Goal: Information Seeking & Learning: Learn about a topic

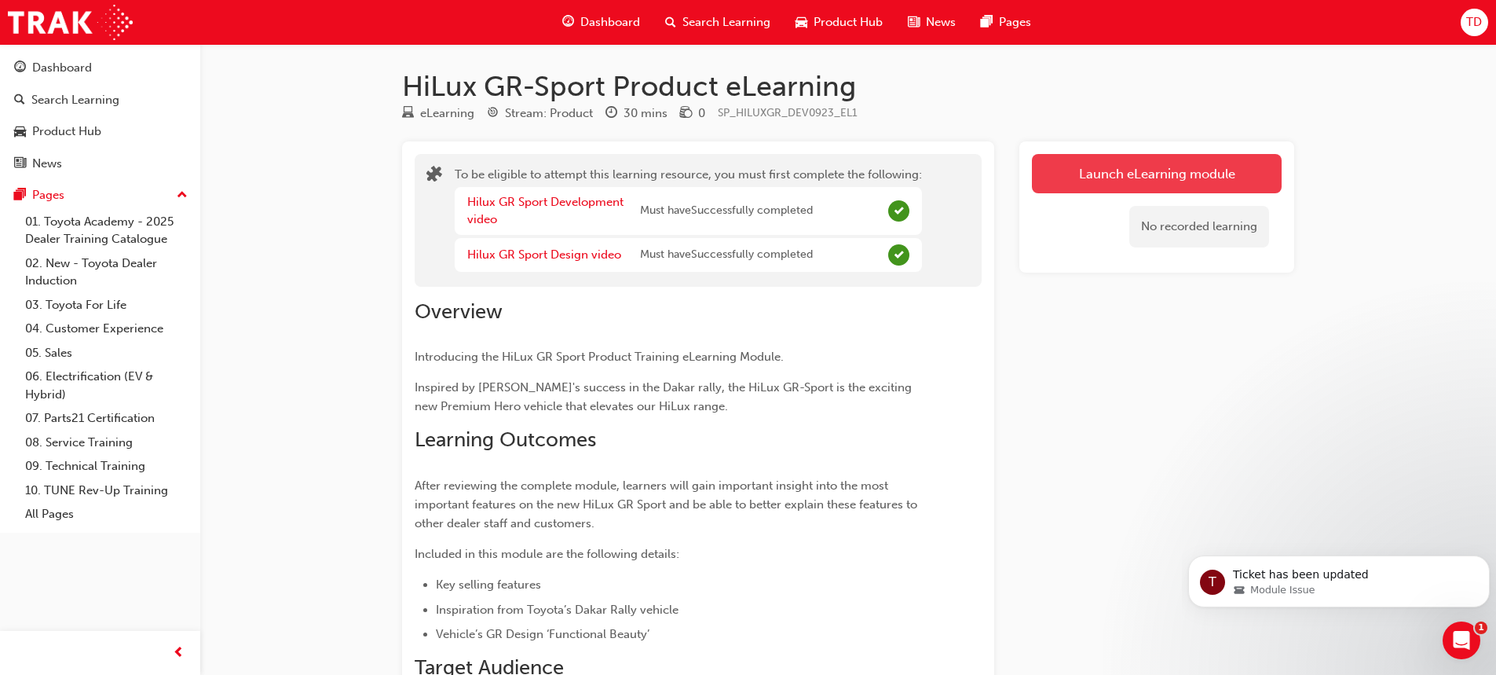
click at [1067, 175] on button "Launch eLearning module" at bounding box center [1157, 173] width 250 height 39
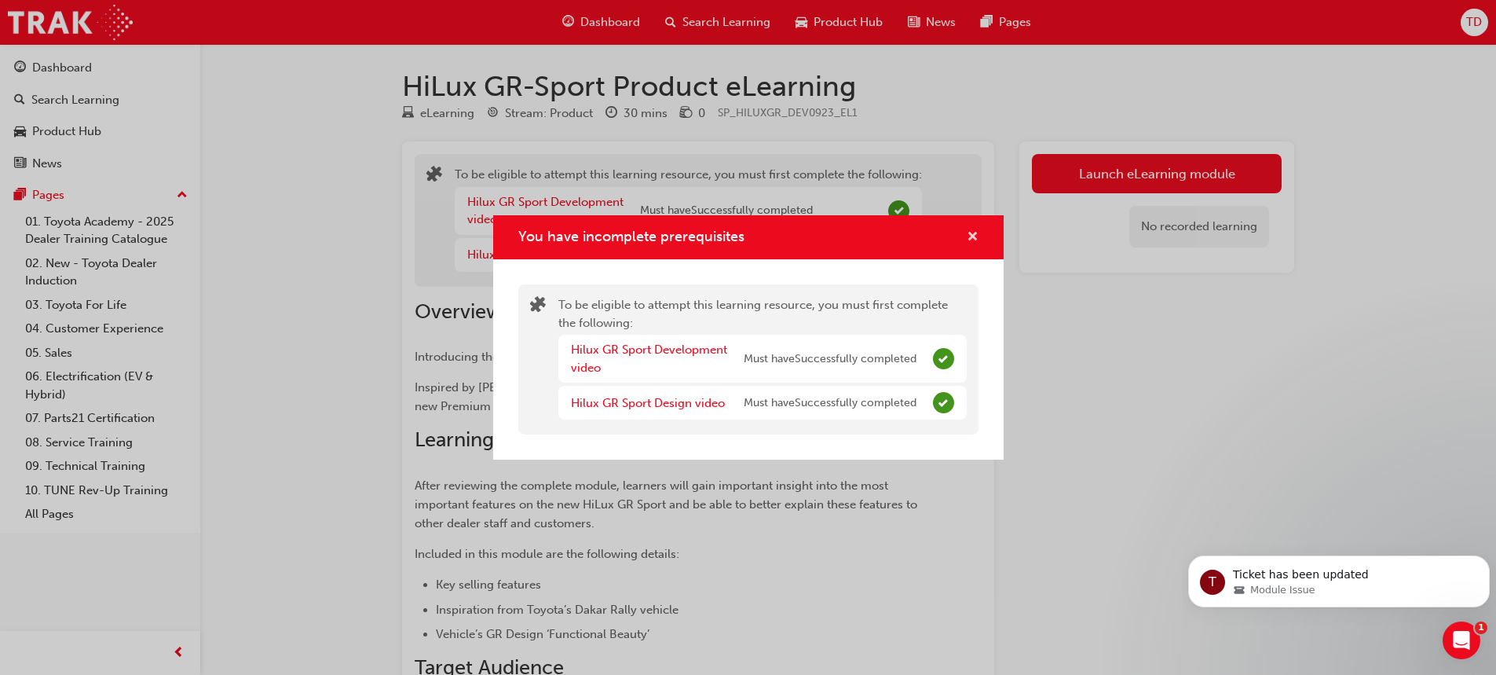
click at [978, 236] on div "You have incomplete prerequisites" at bounding box center [748, 237] width 510 height 45
click at [972, 237] on span "cross-icon" at bounding box center [973, 238] width 12 height 14
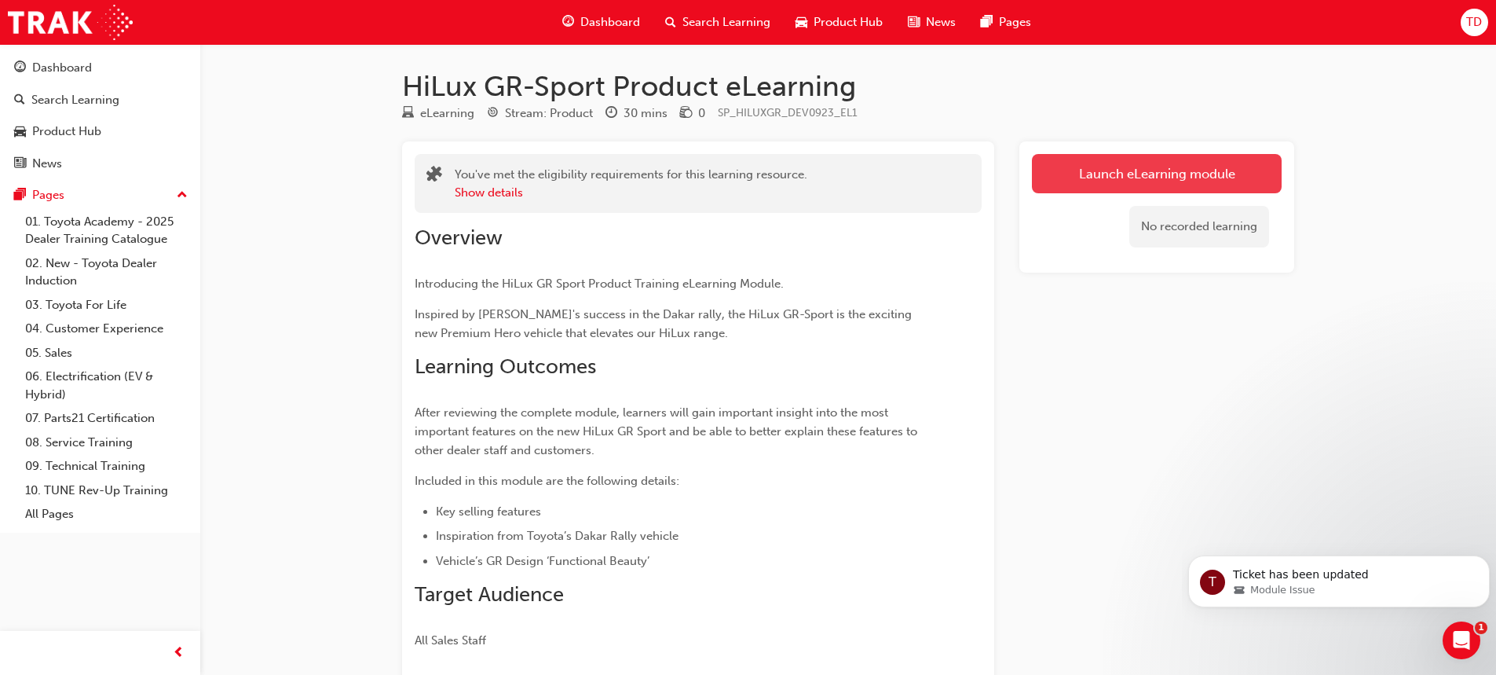
click at [1109, 185] on link "Launch eLearning module" at bounding box center [1157, 173] width 250 height 39
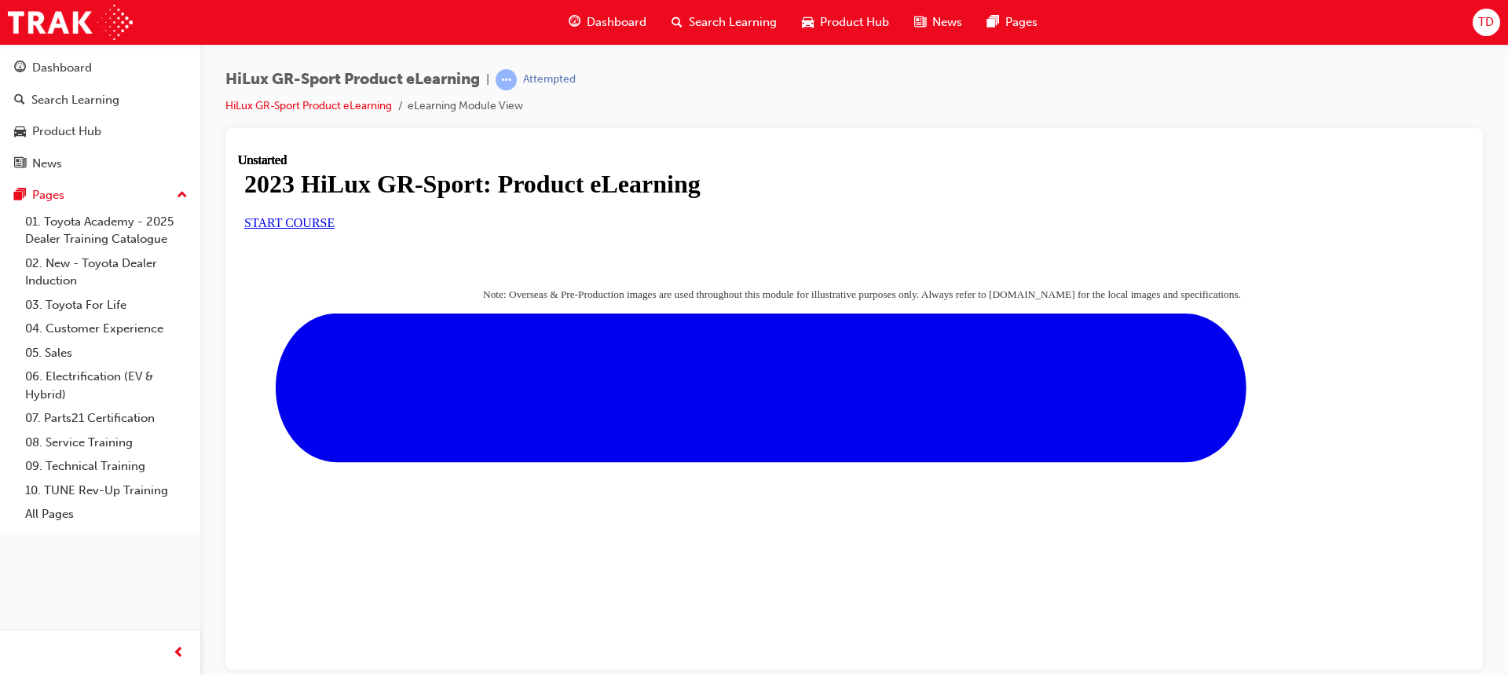
click at [335, 229] on link "START COURSE" at bounding box center [289, 221] width 90 height 13
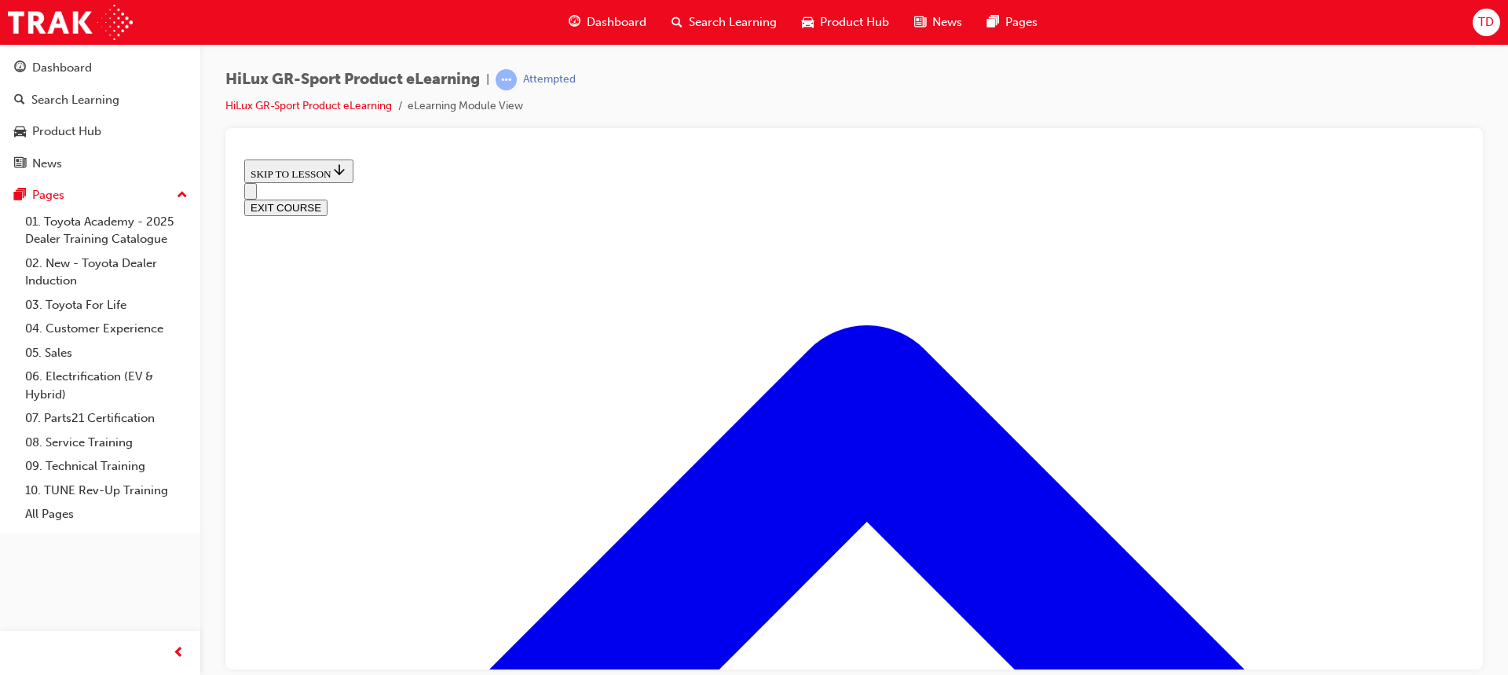
scroll to position [834, 0]
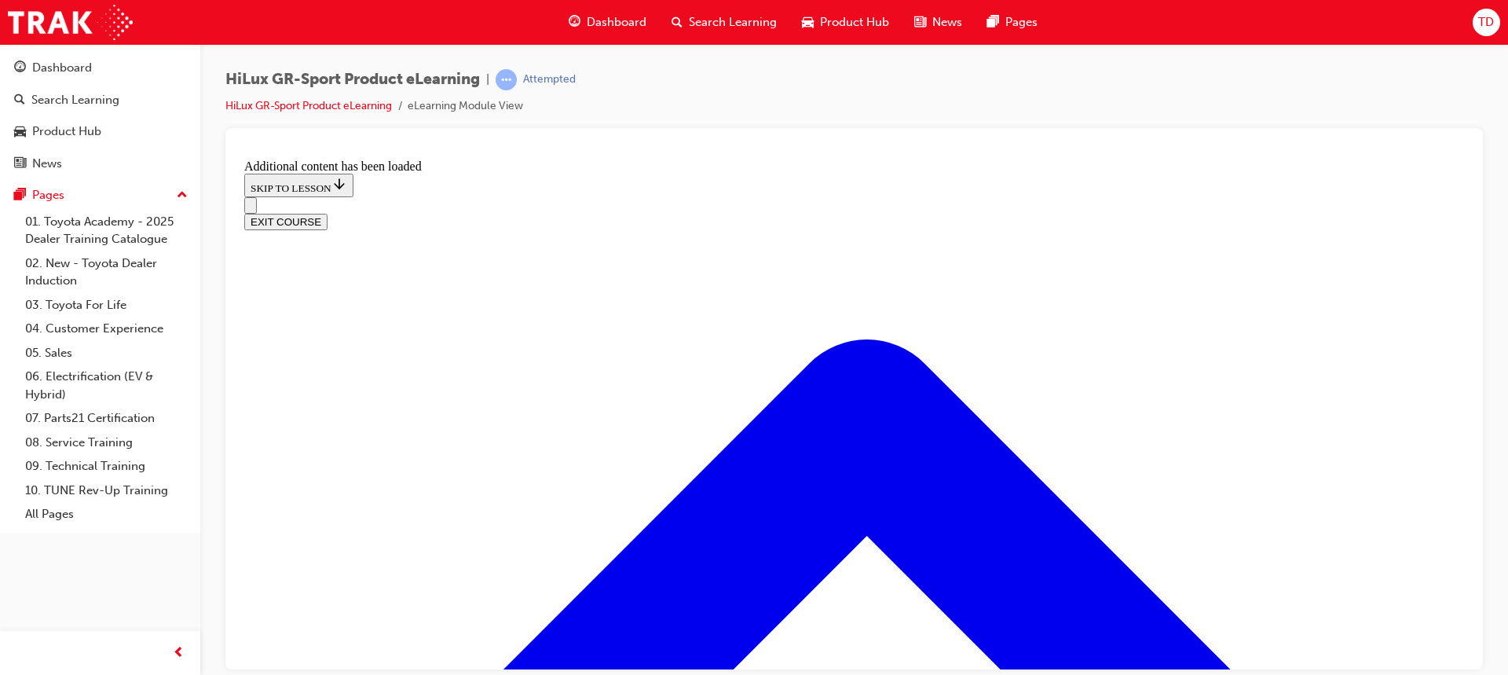
scroll to position [1563, 0]
drag, startPoint x: 737, startPoint y: 503, endPoint x: 846, endPoint y: 419, distance: 137.3
drag, startPoint x: 730, startPoint y: 320, endPoint x: 813, endPoint y: 498, distance: 196.0
drag, startPoint x: 759, startPoint y: 339, endPoint x: 870, endPoint y: 342, distance: 111.6
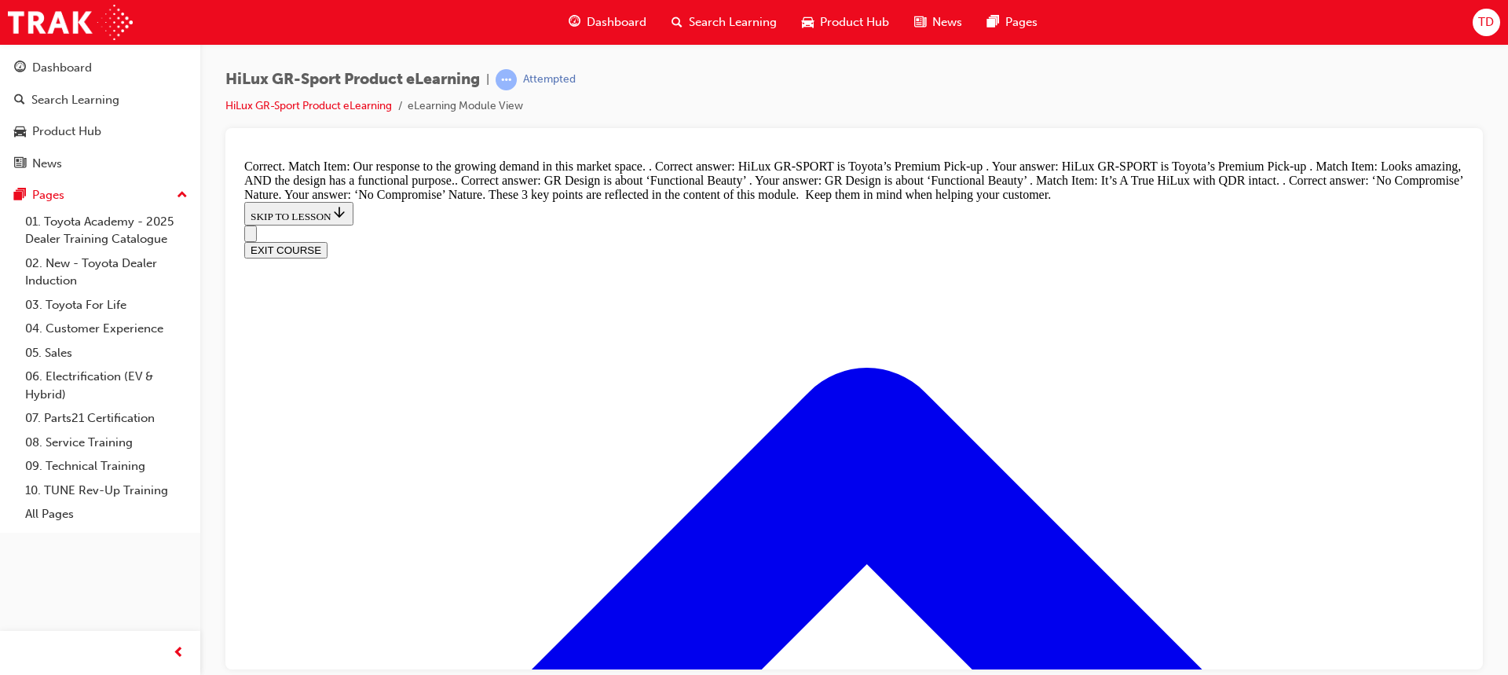
scroll to position [1901, 0]
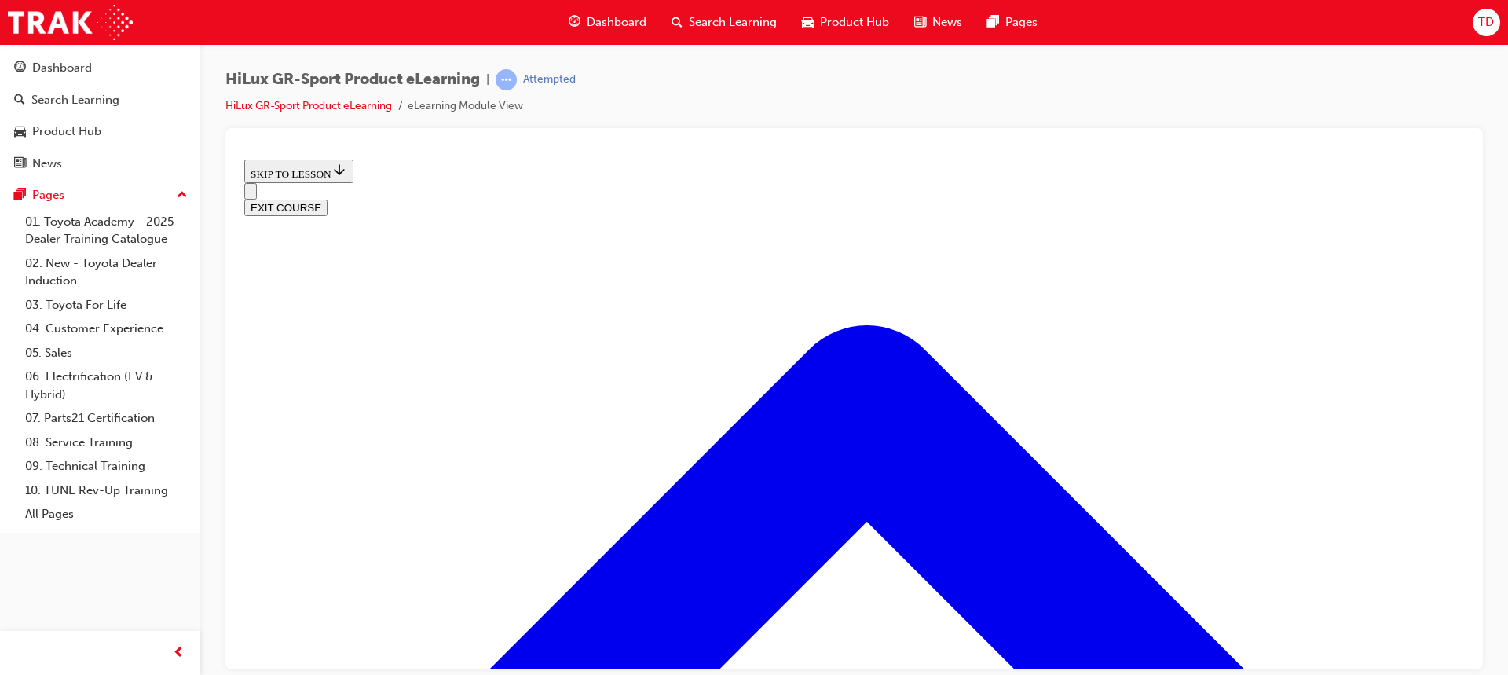
scroll to position [715, 0]
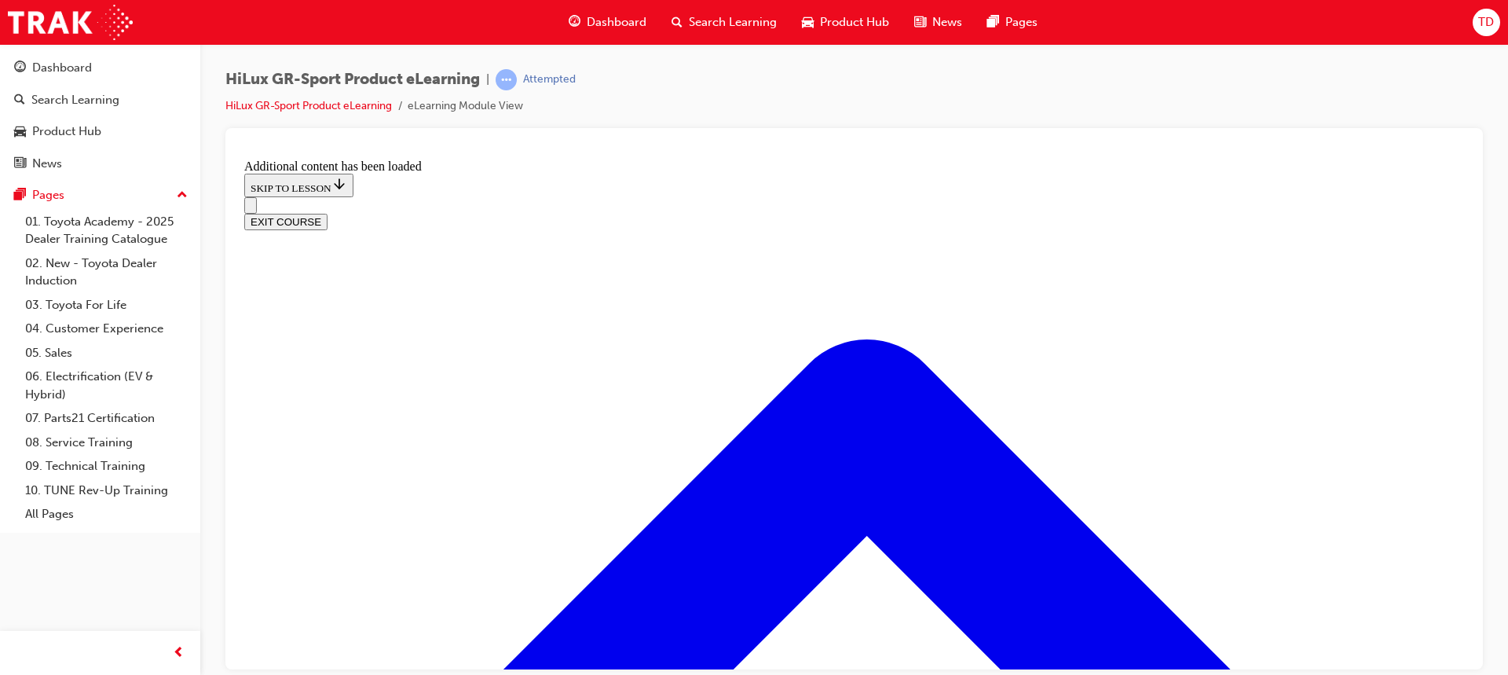
scroll to position [1471, 0]
radio input "true"
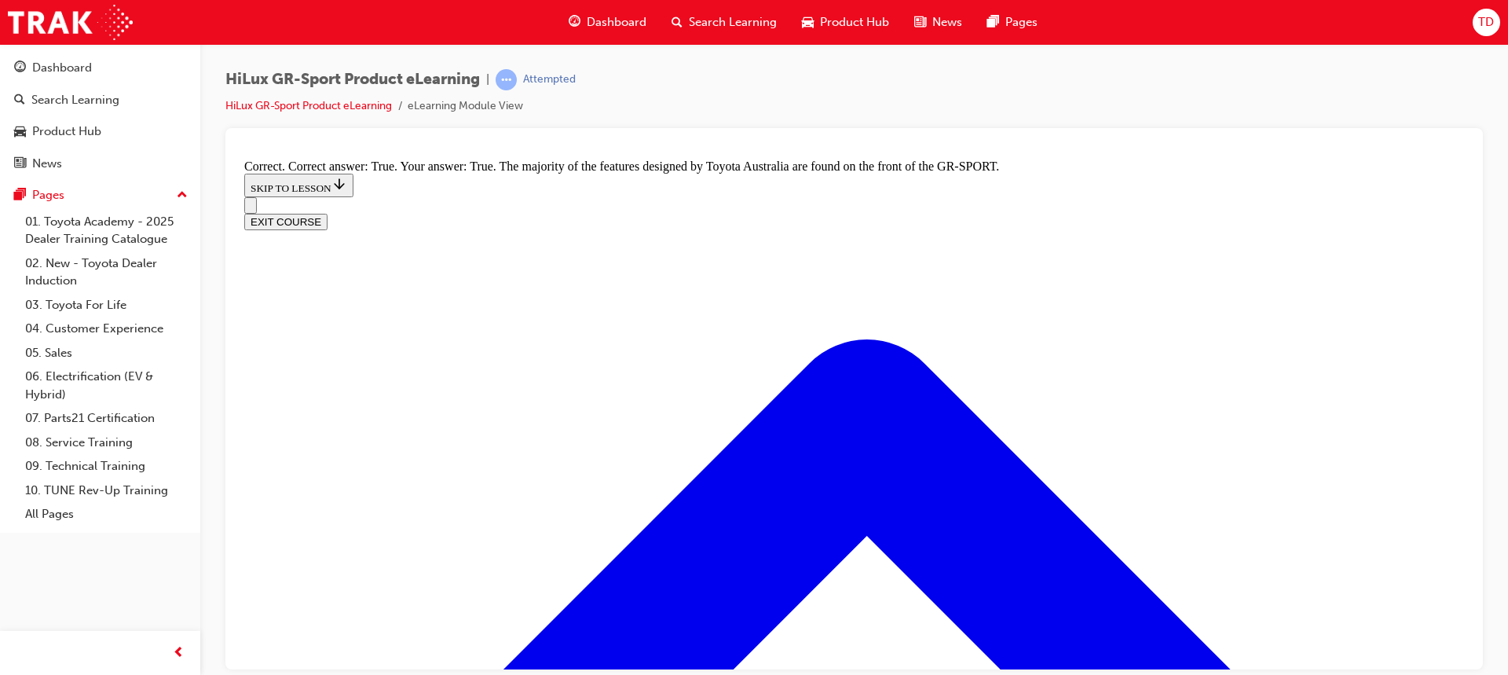
scroll to position [2021, 0]
radio input "true"
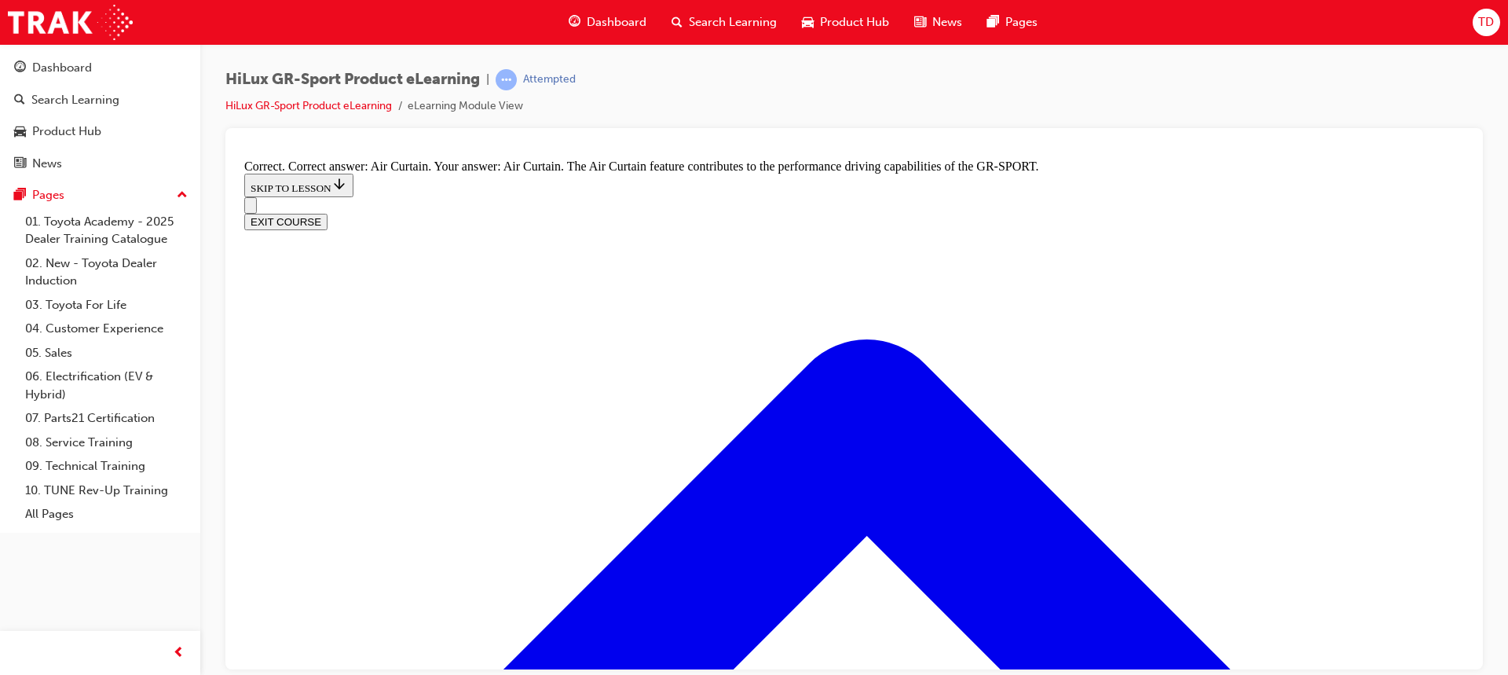
scroll to position [2706, 0]
radio input "true"
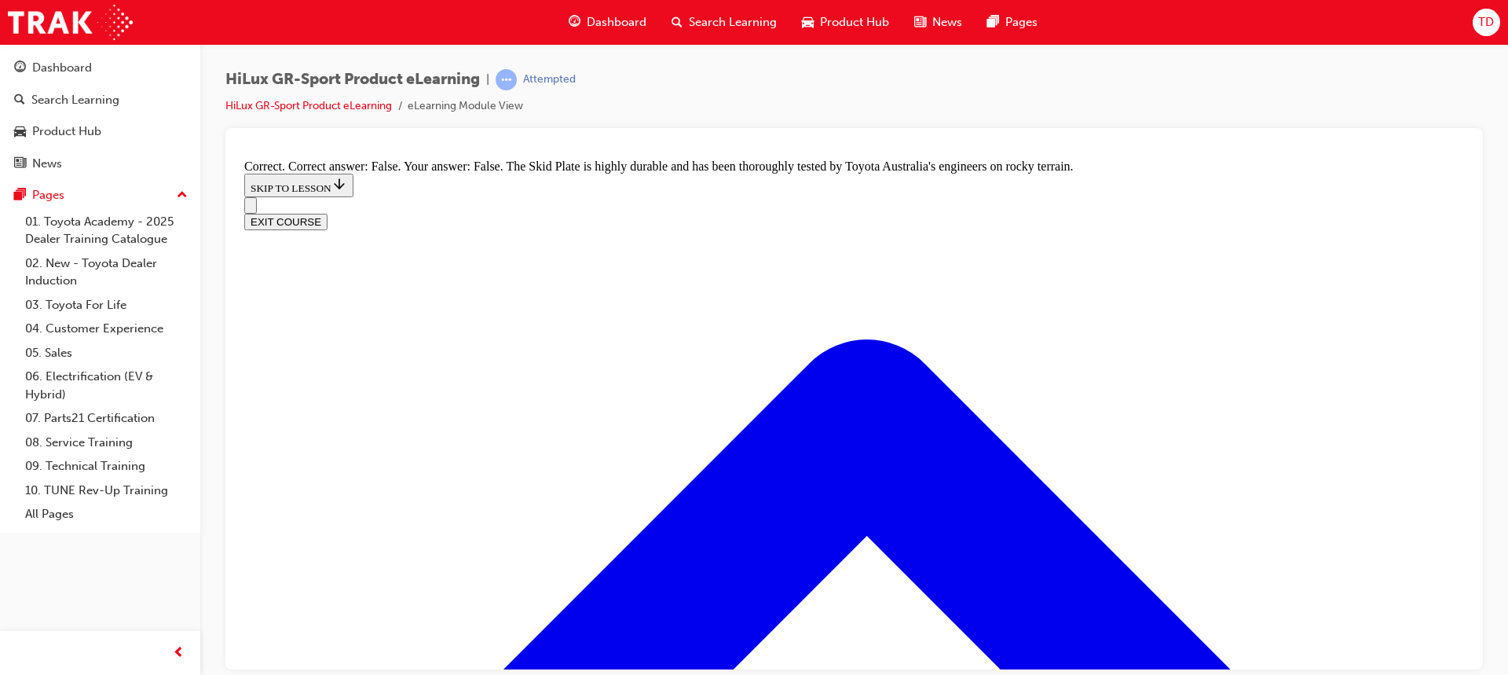
scroll to position [3020, 0]
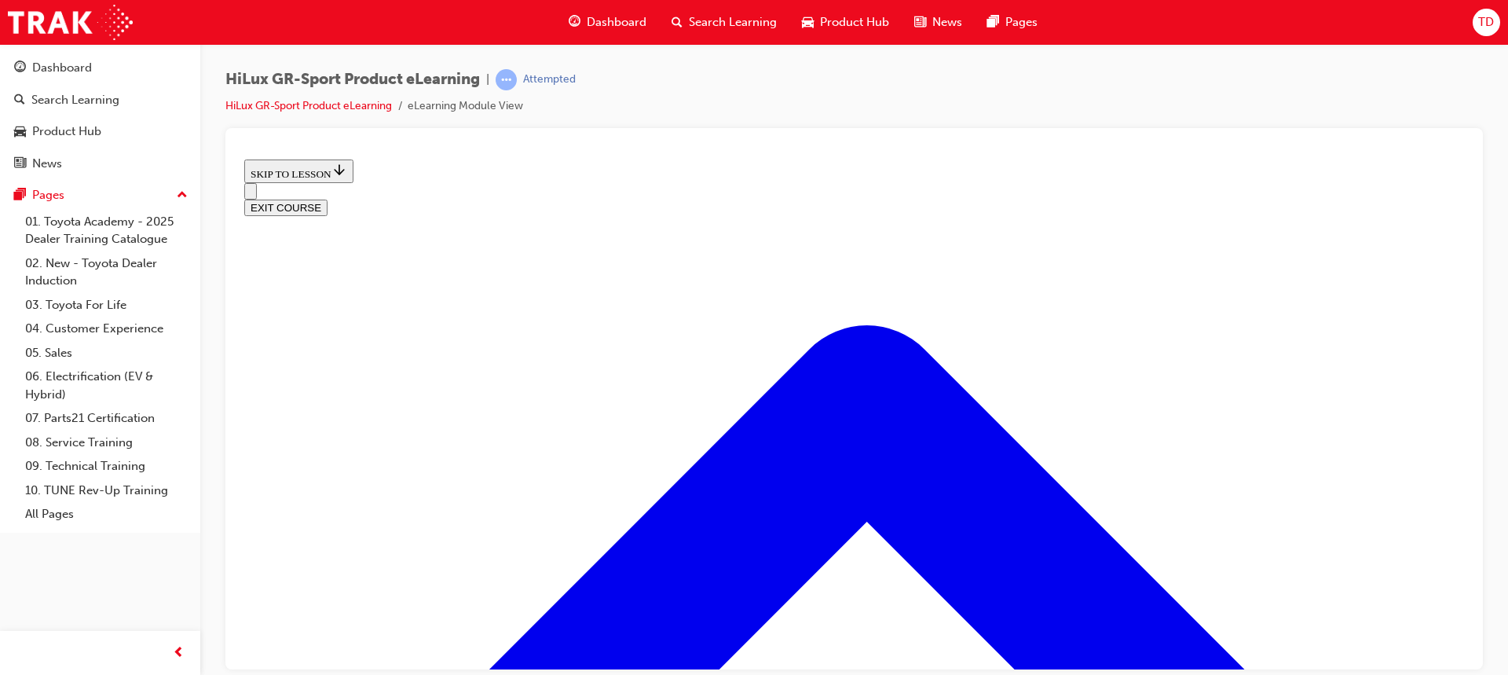
scroll to position [363, 0]
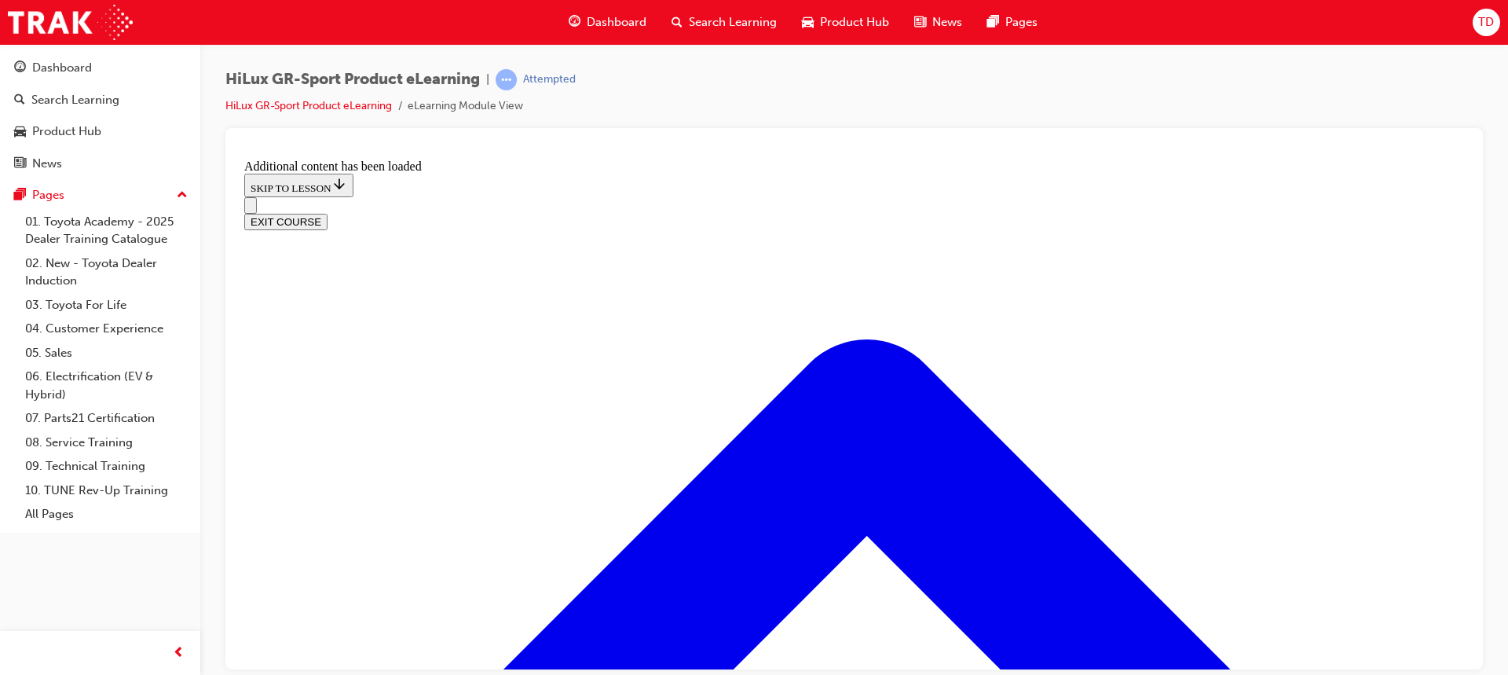
scroll to position [920, 0]
radio input "true"
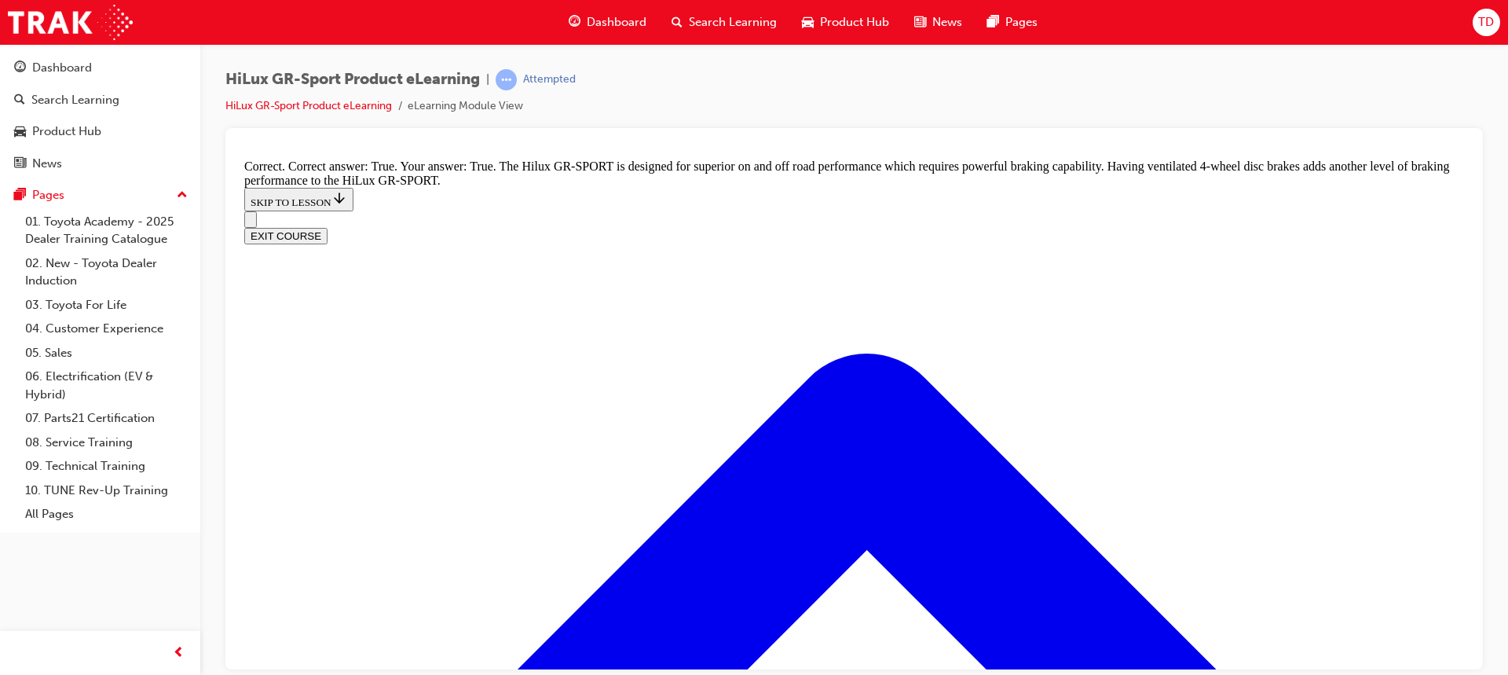
scroll to position [1231, 0]
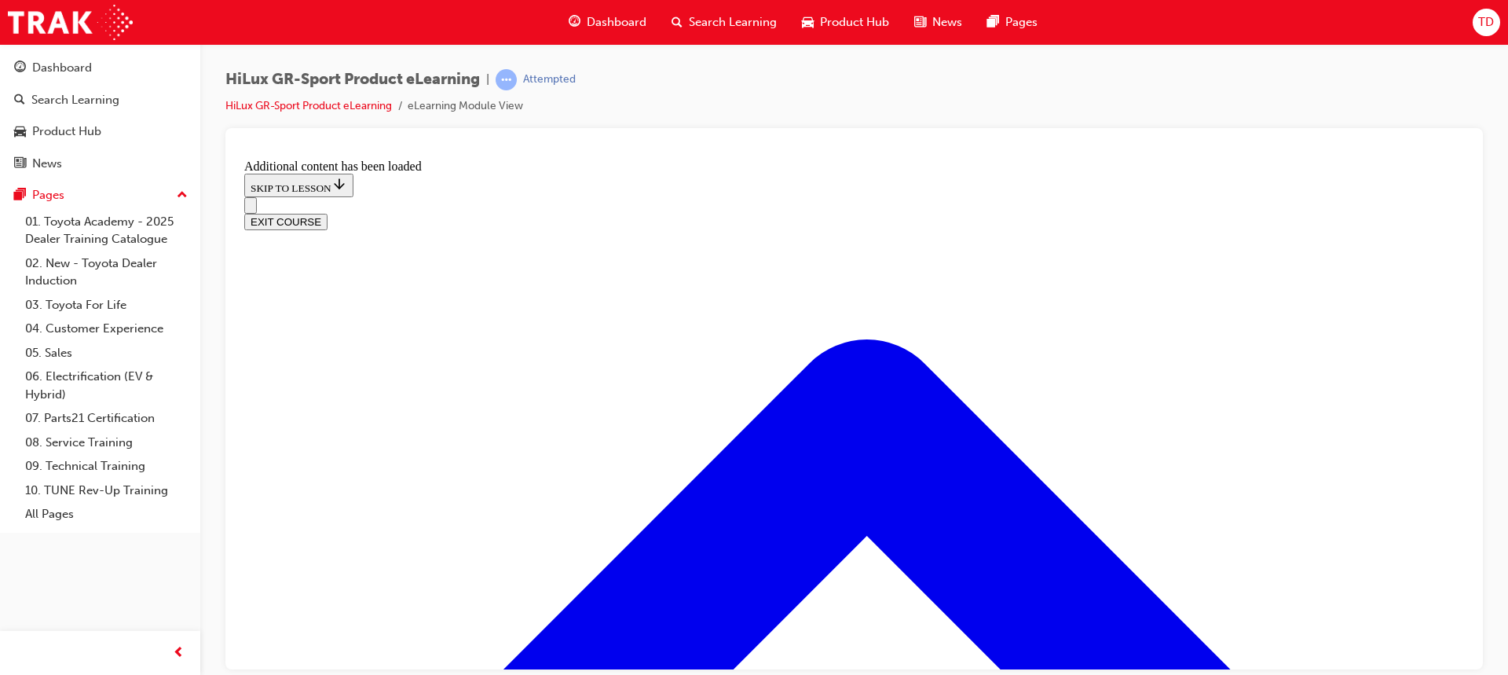
scroll to position [2045, 0]
checkbox input "true"
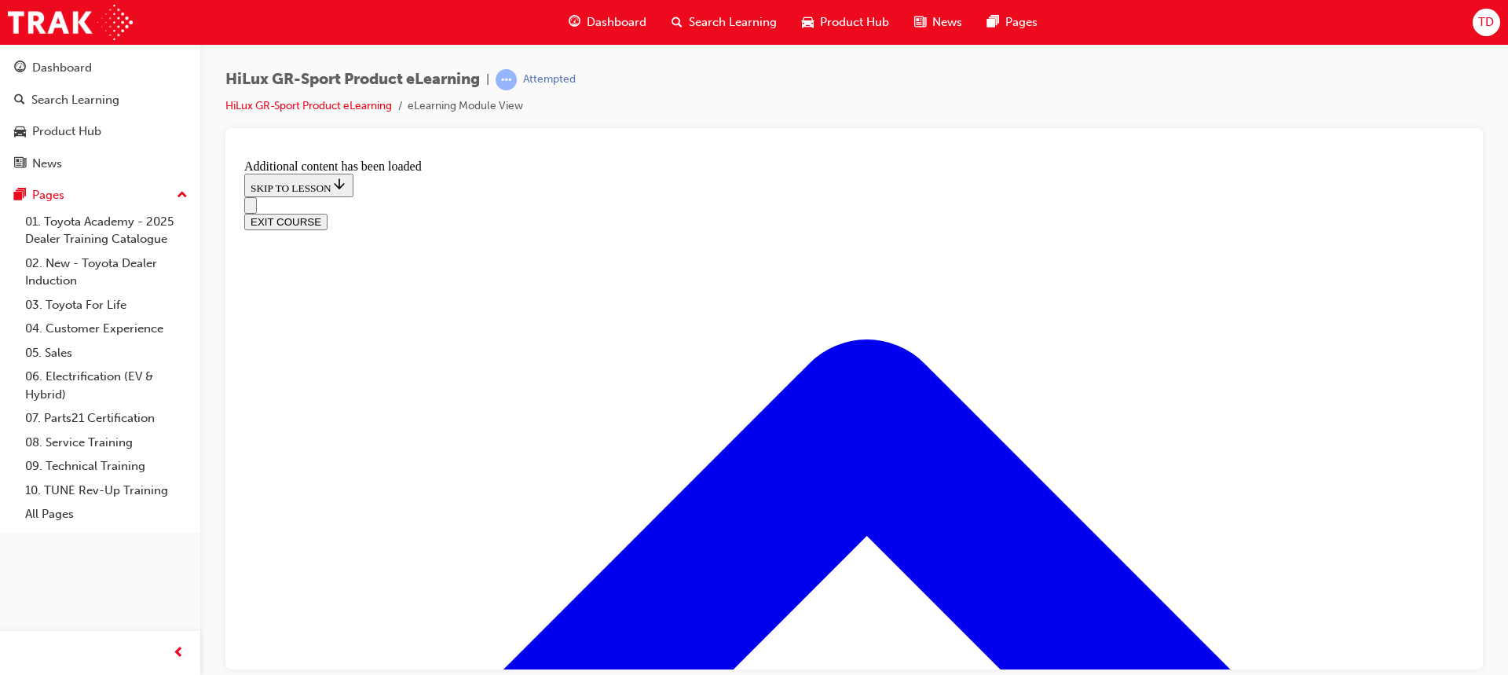
checkbox input "true"
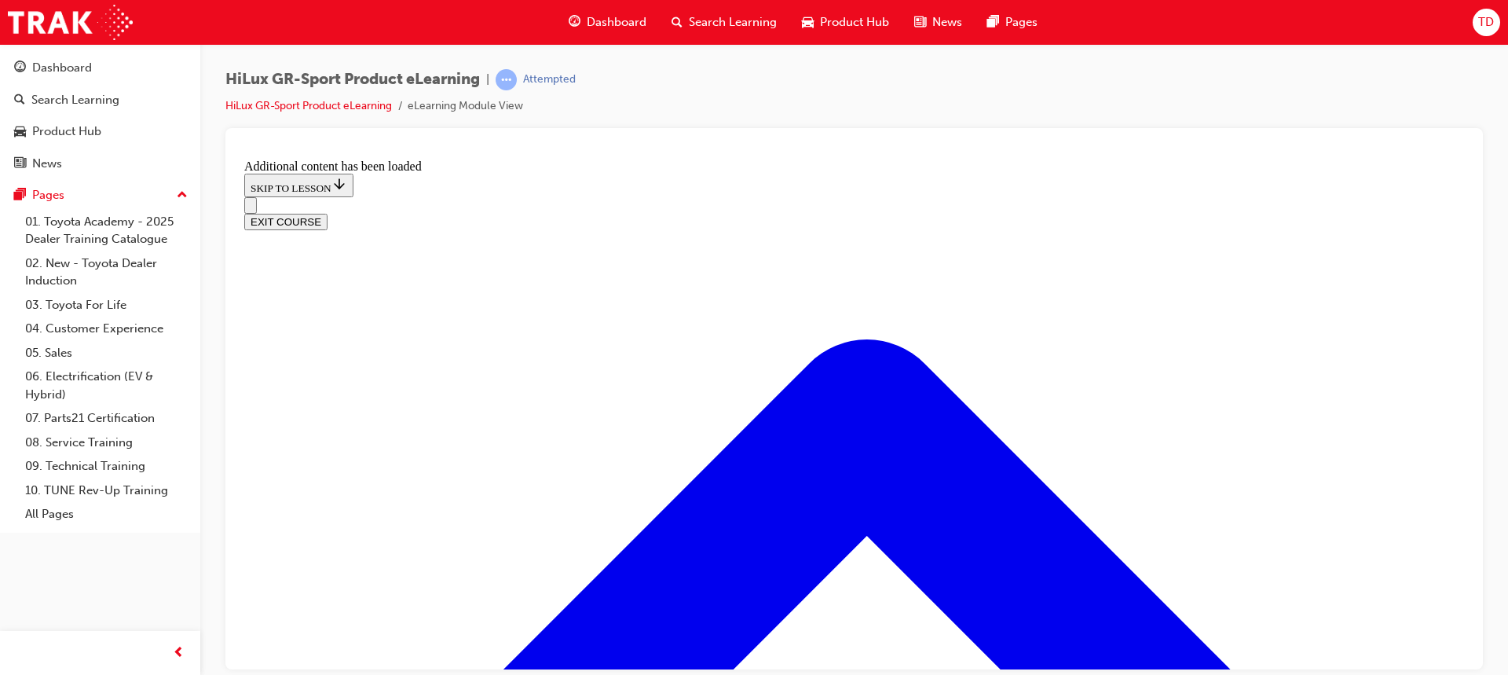
checkbox input "true"
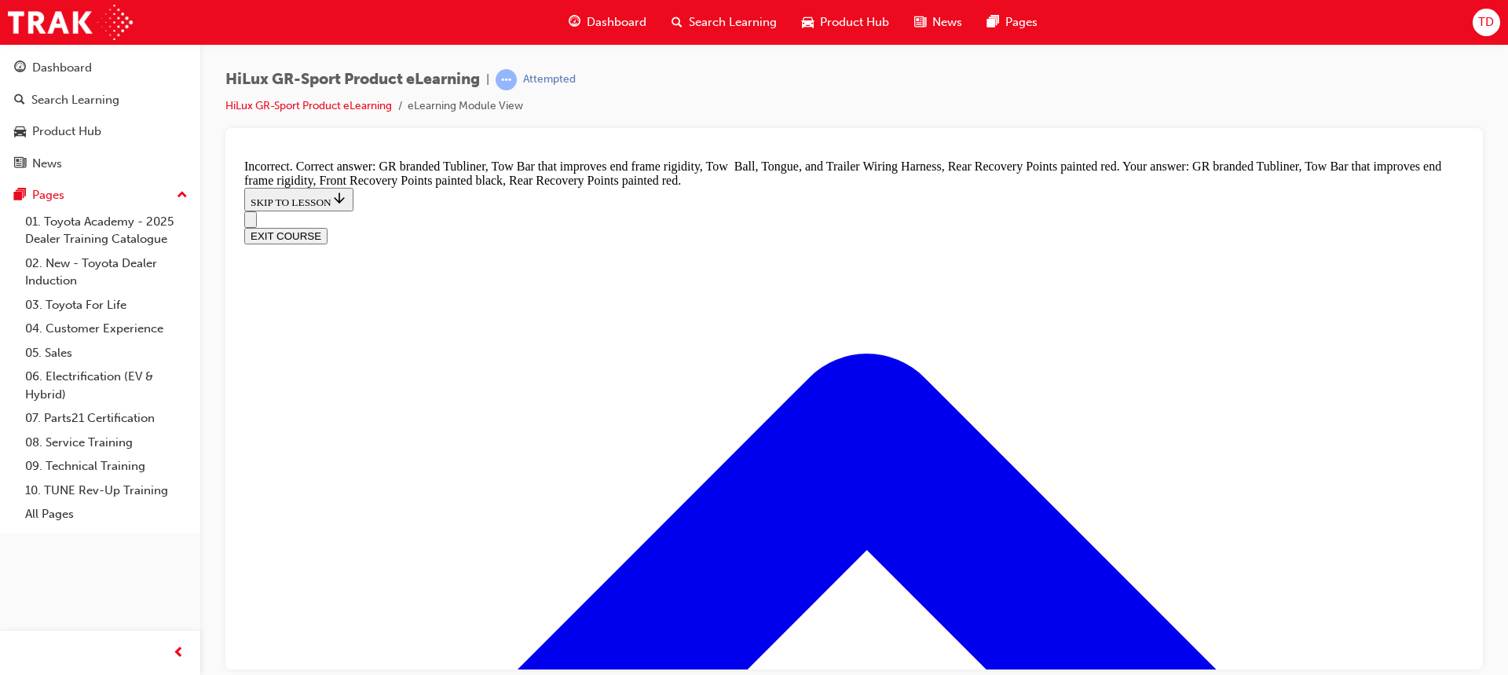
scroll to position [2222, 0]
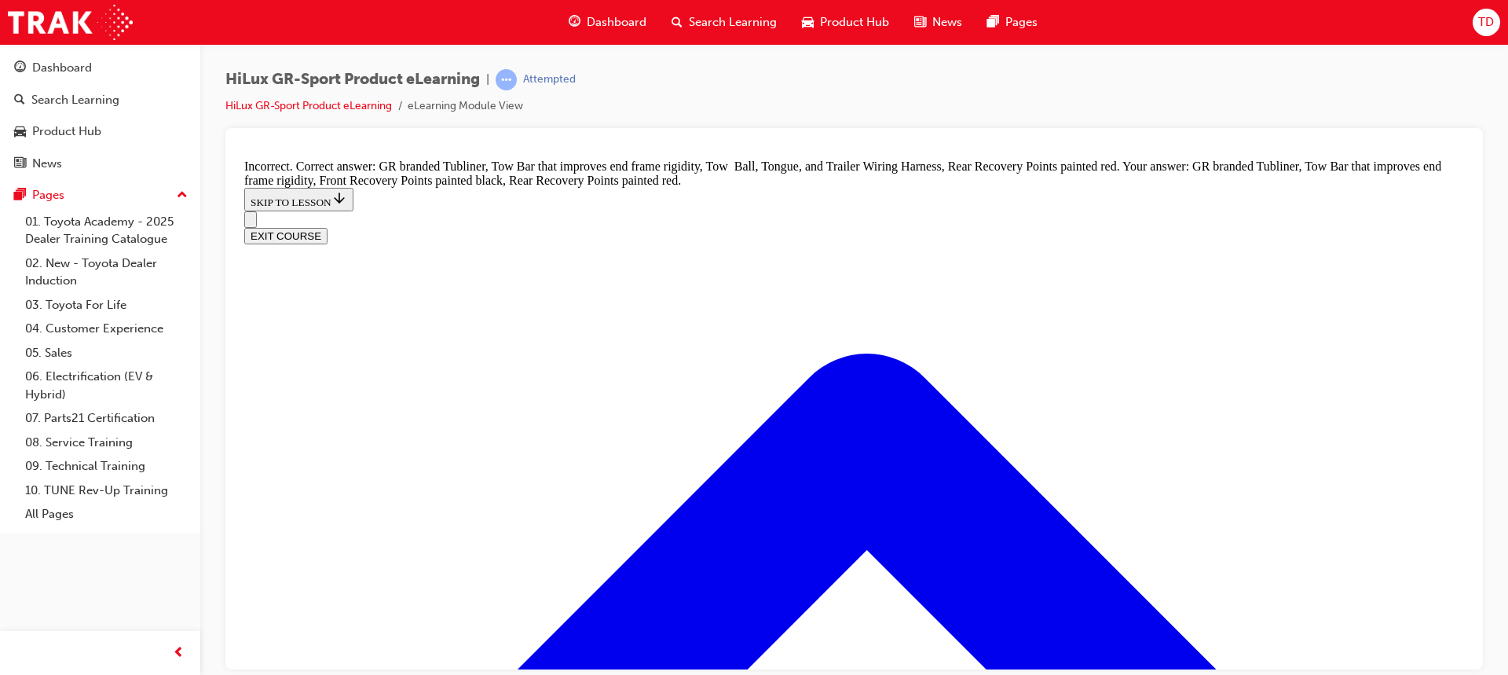
checkbox input "false"
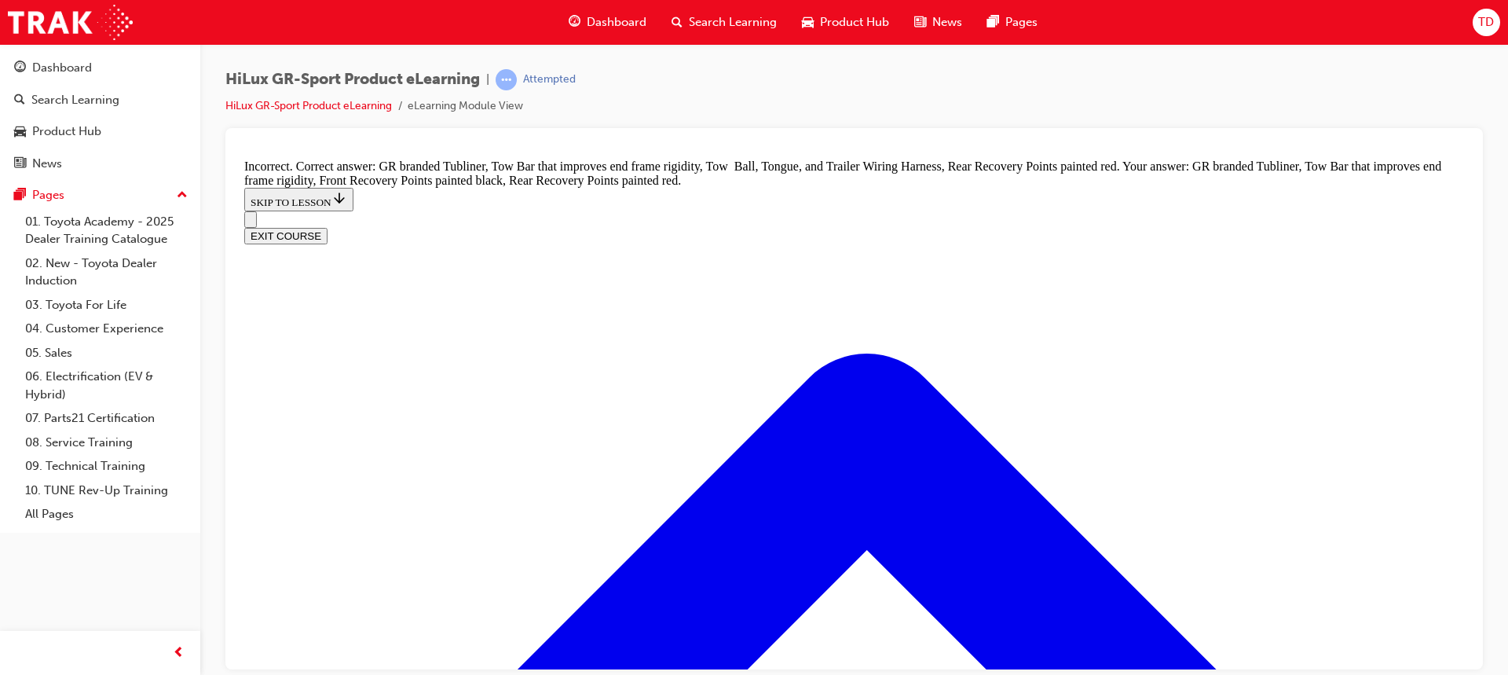
checkbox input "true"
checkbox input "false"
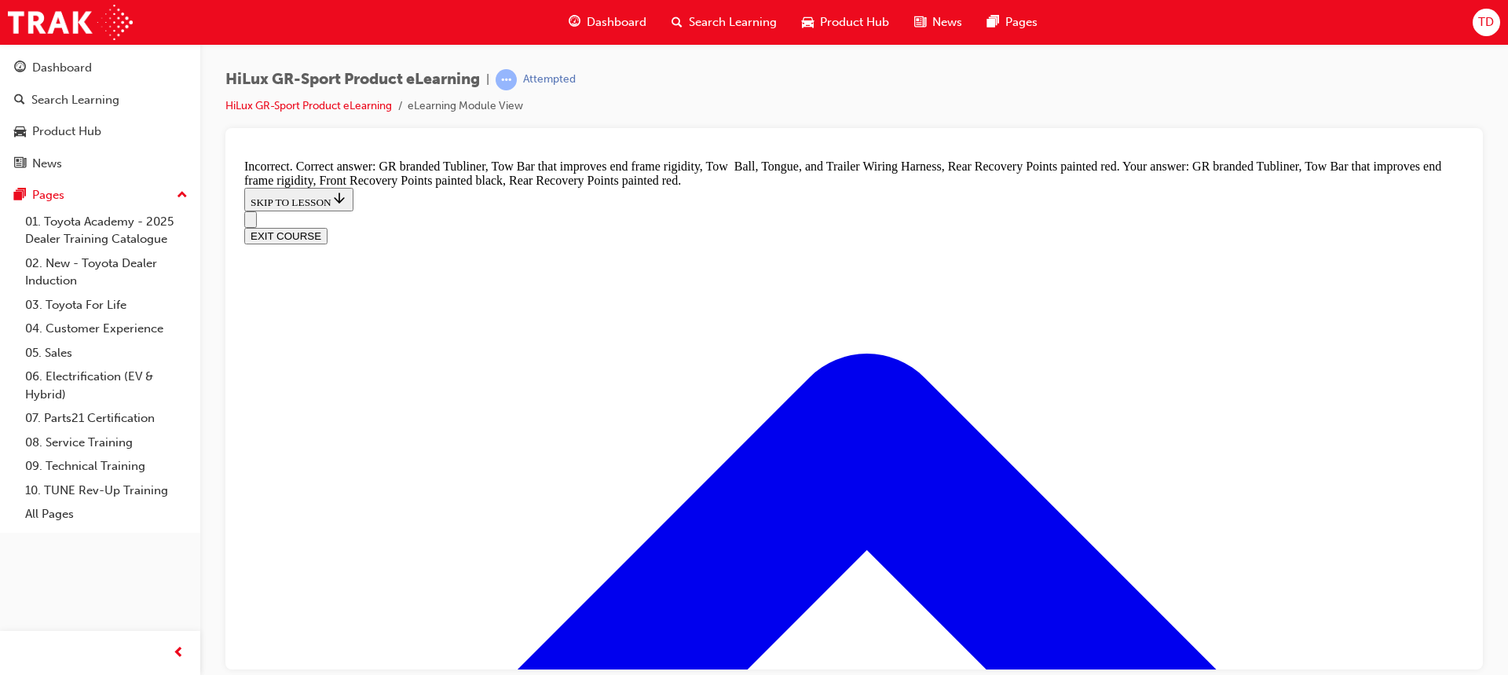
drag, startPoint x: 824, startPoint y: 585, endPoint x: 830, endPoint y: 576, distance: 11.3
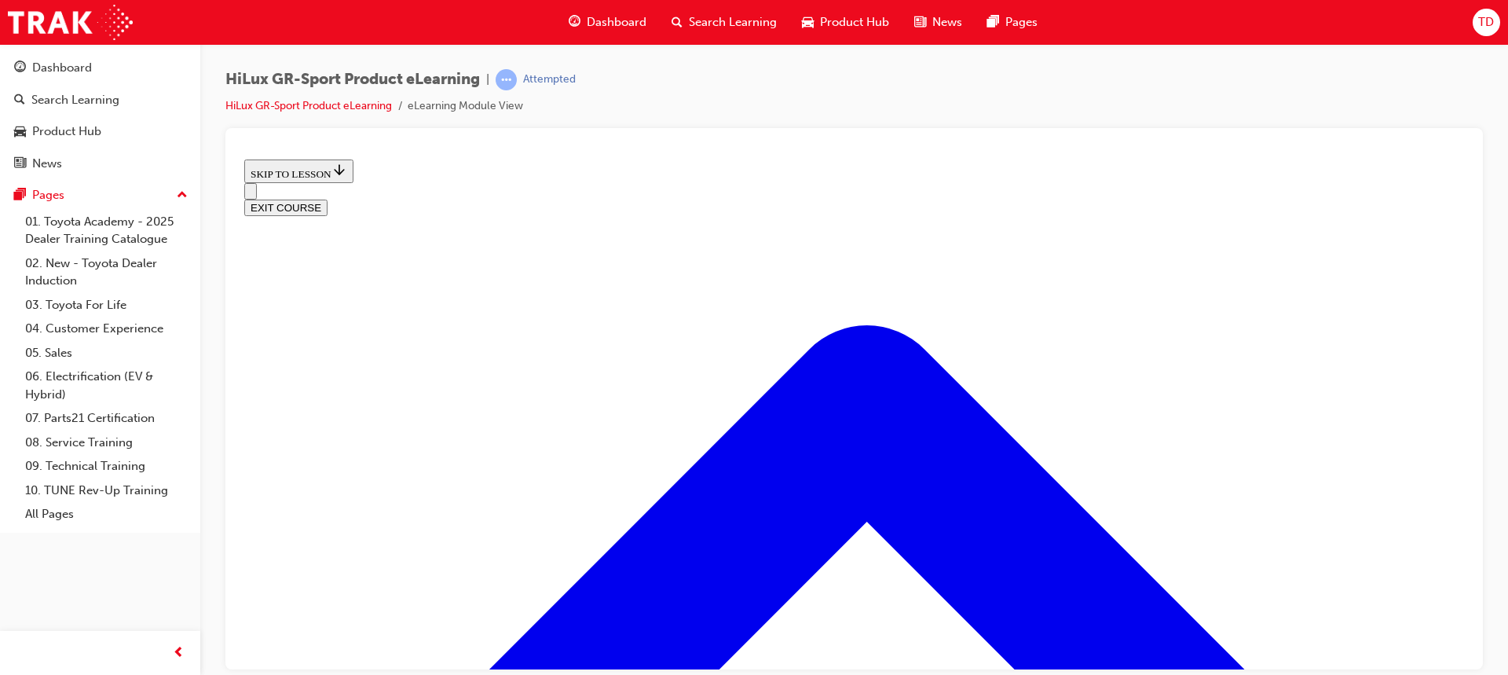
scroll to position [520, 0]
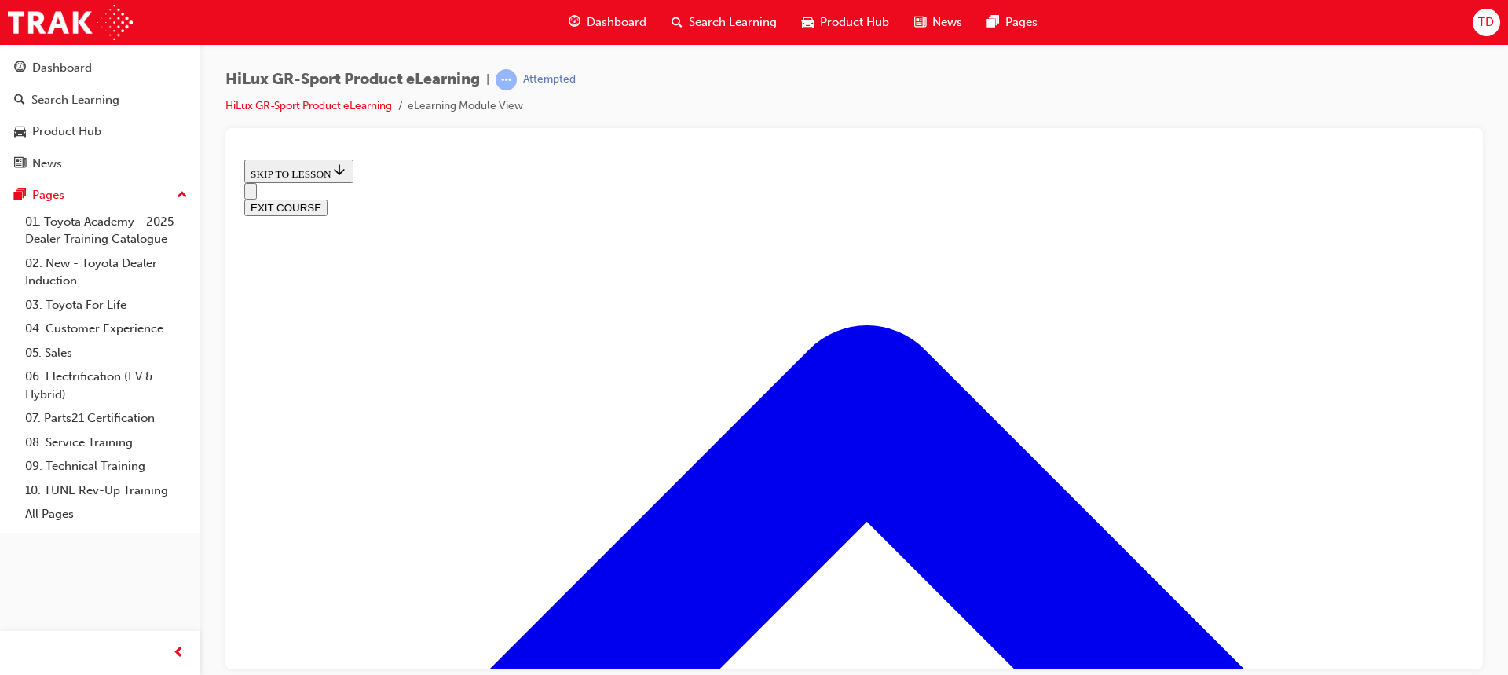
scroll to position [677, 0]
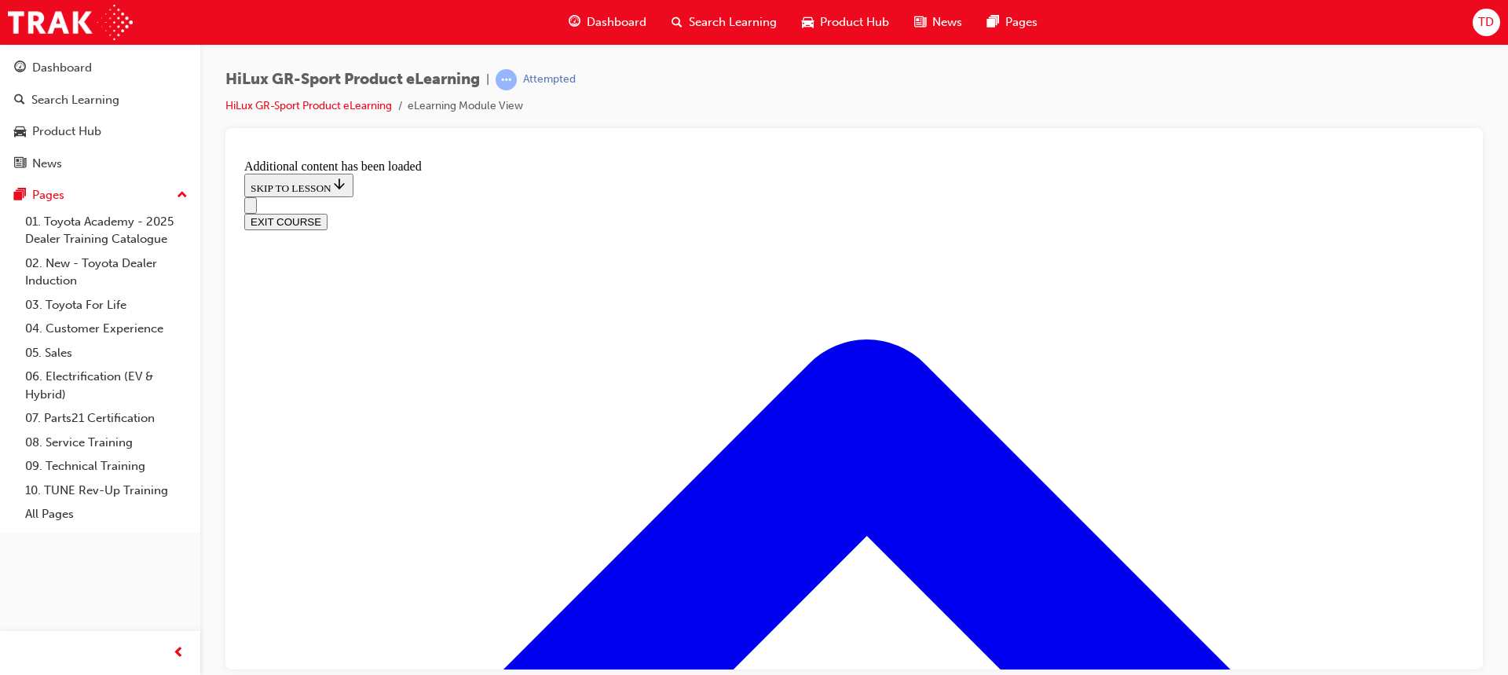
scroll to position [1335, 0]
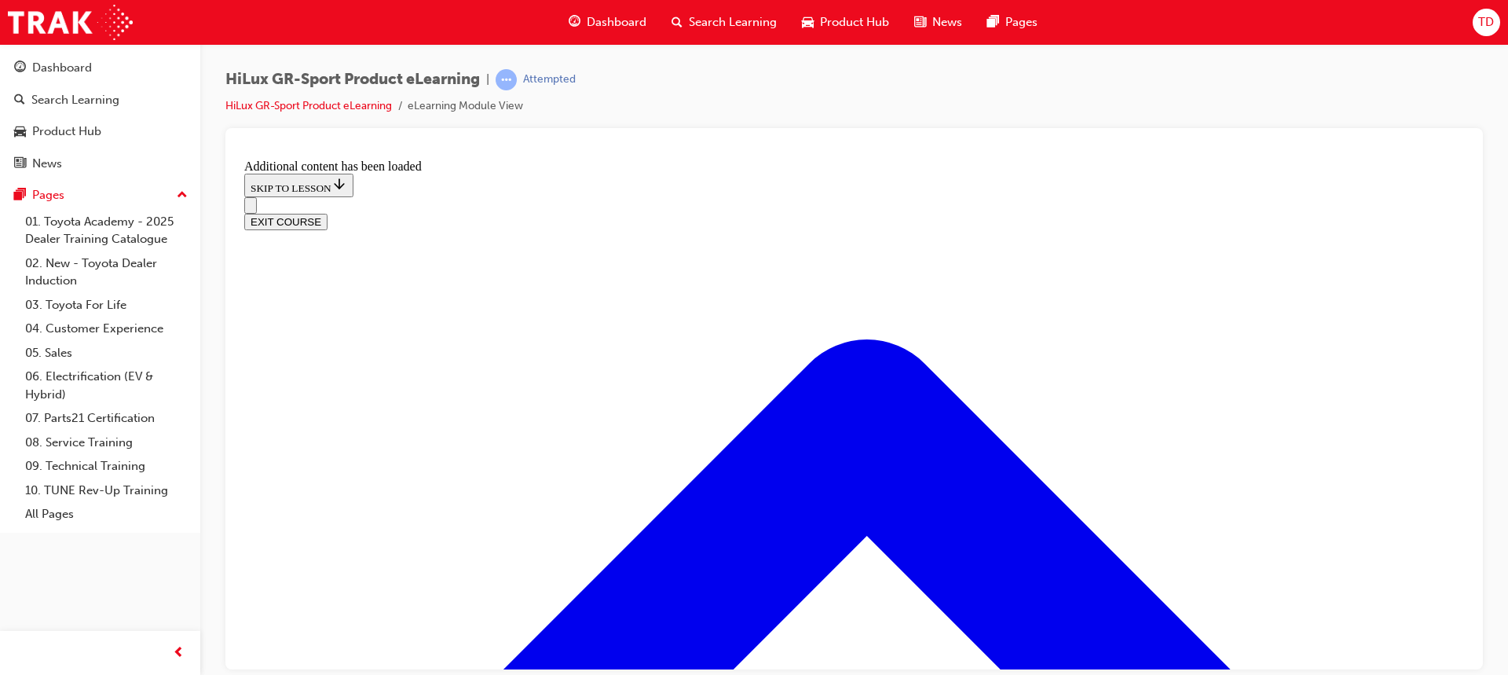
checkbox input "true"
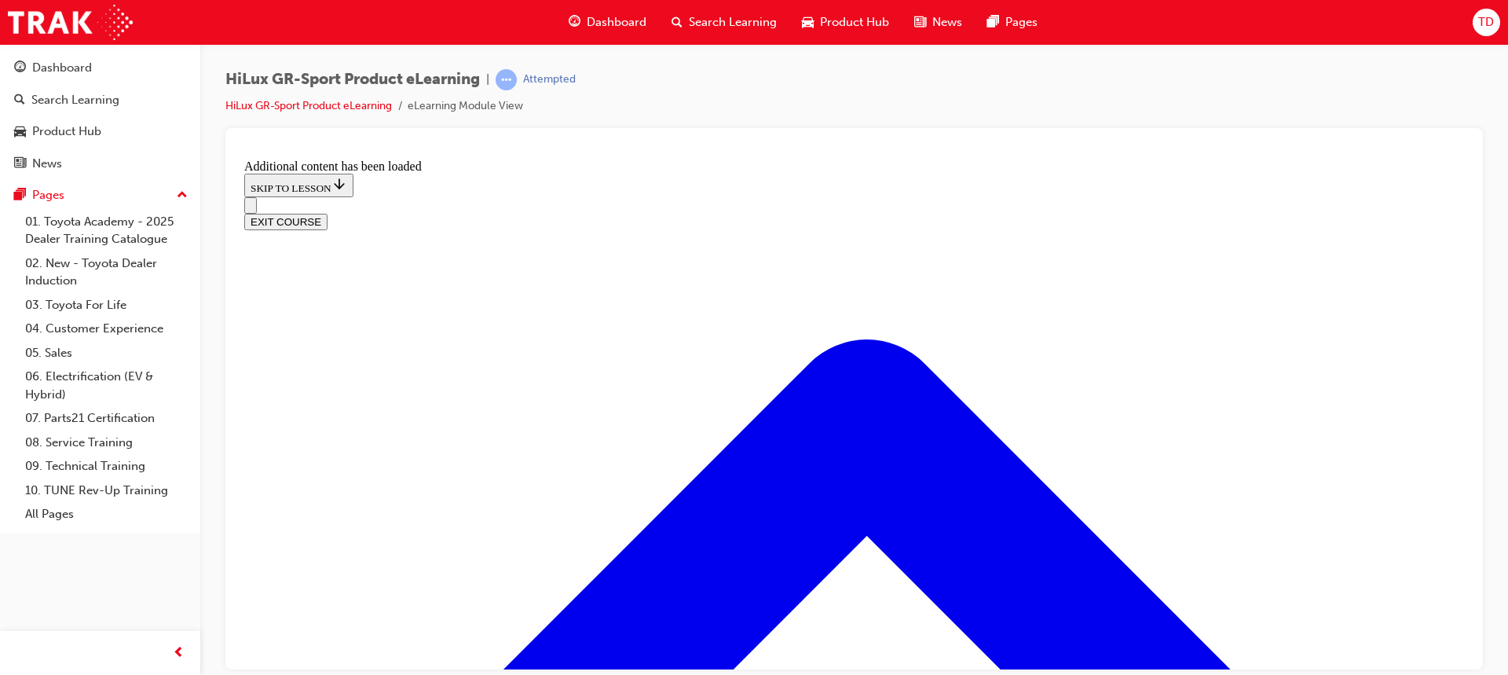
checkbox input "true"
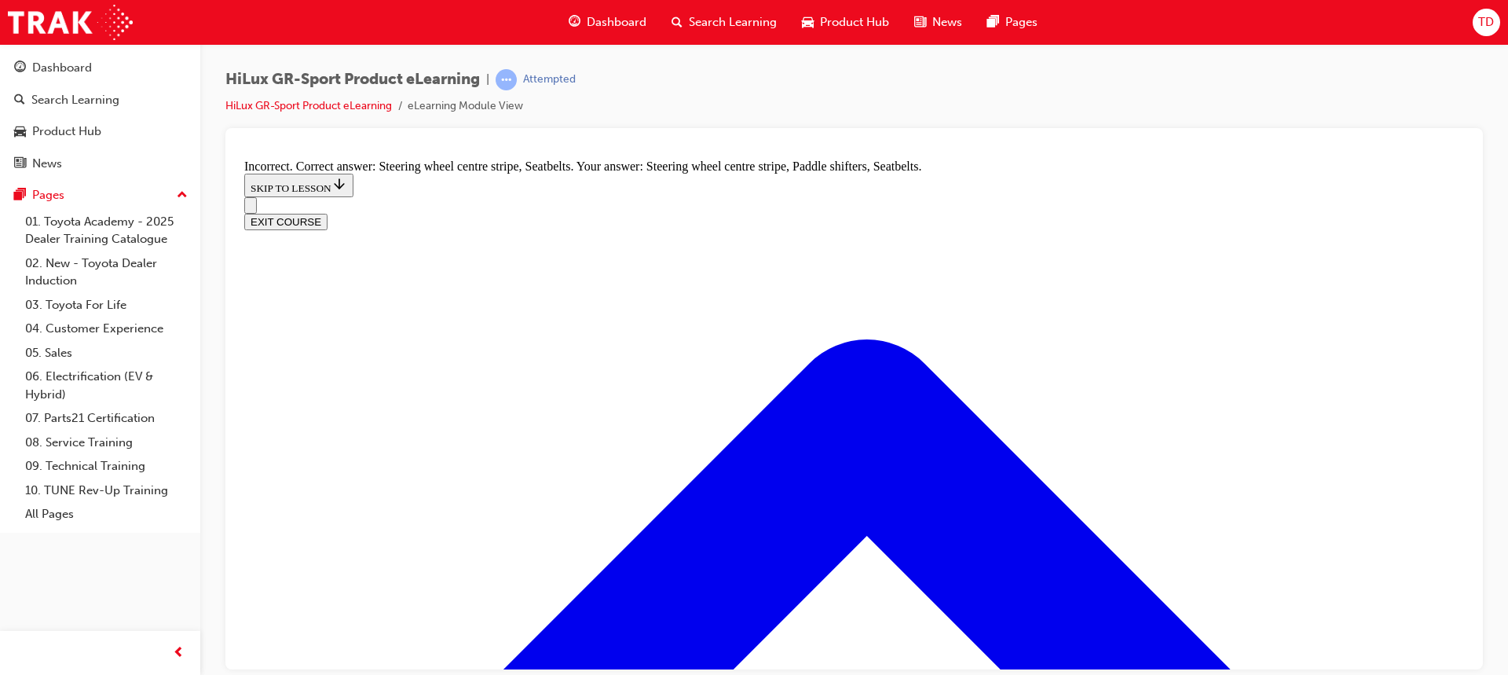
checkbox input "false"
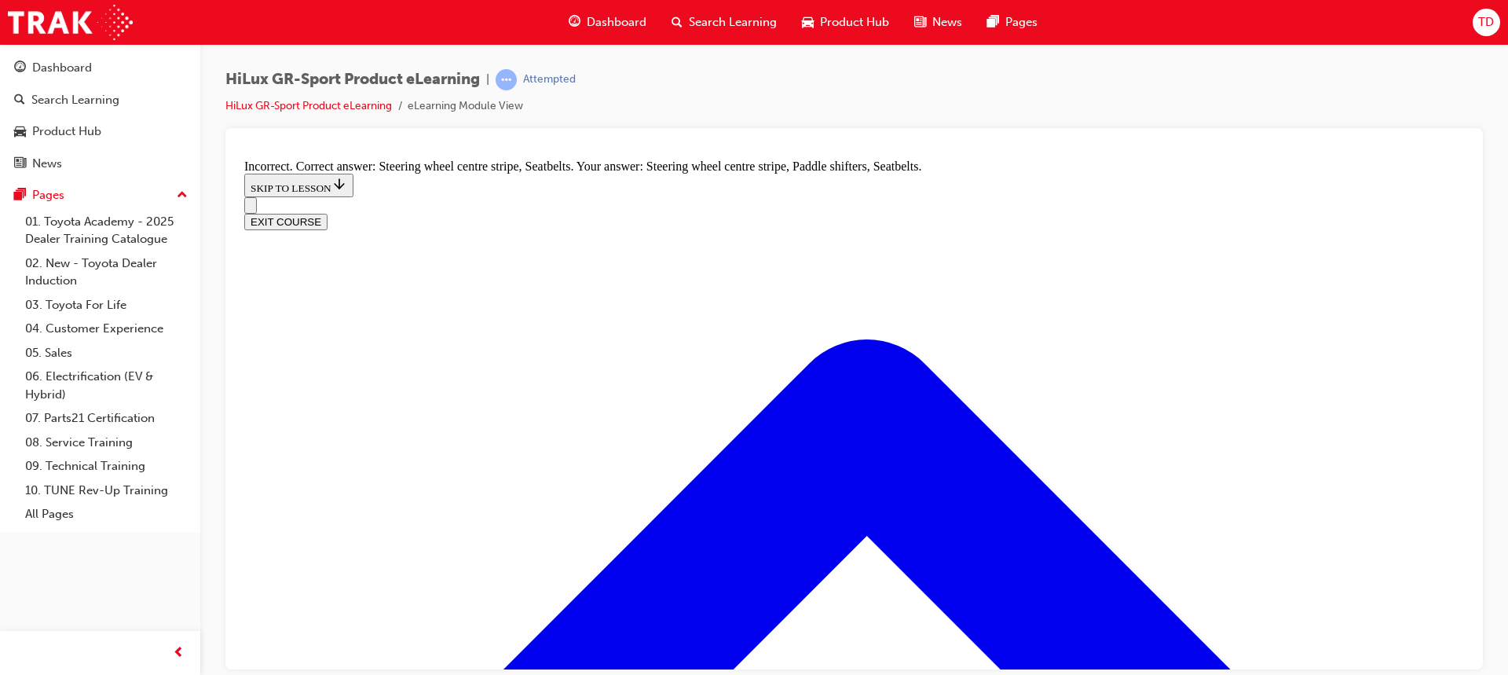
checkbox input "false"
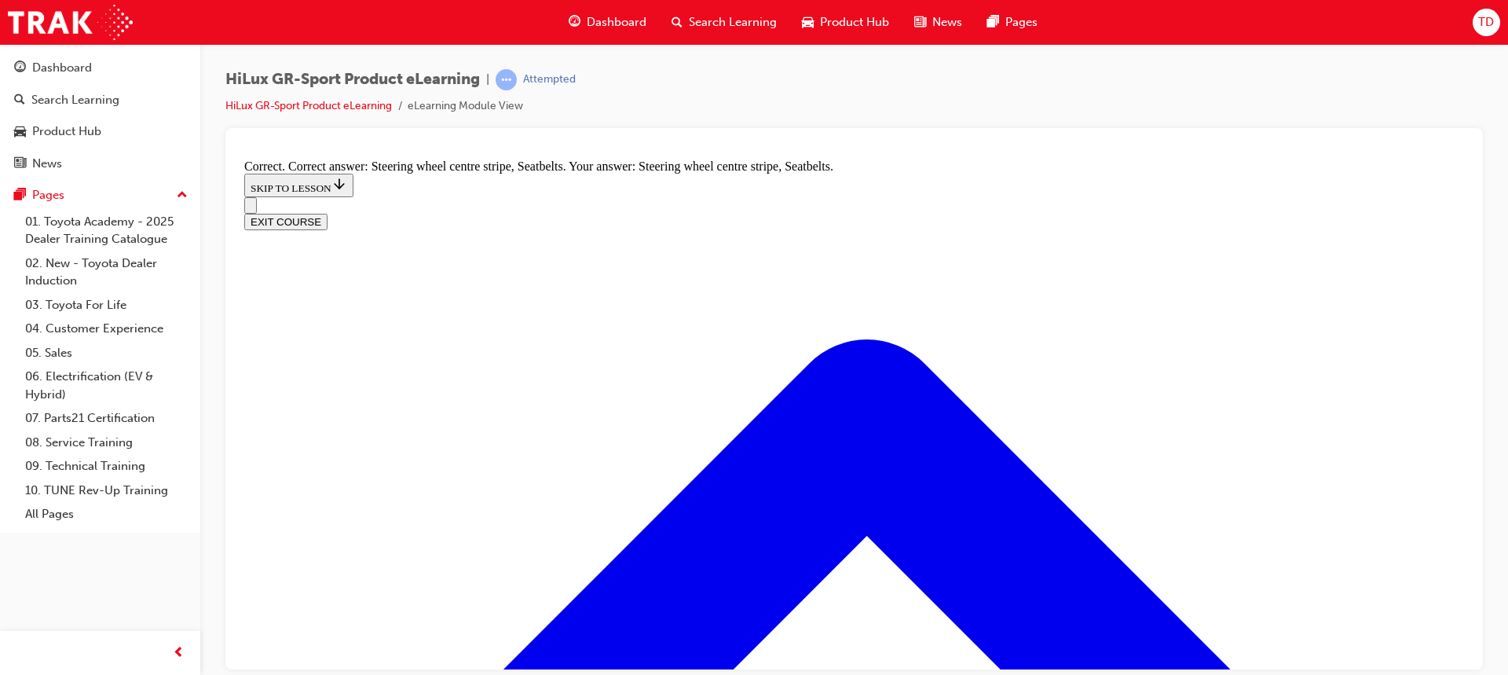
scroll to position [2677, 0]
radio input "true"
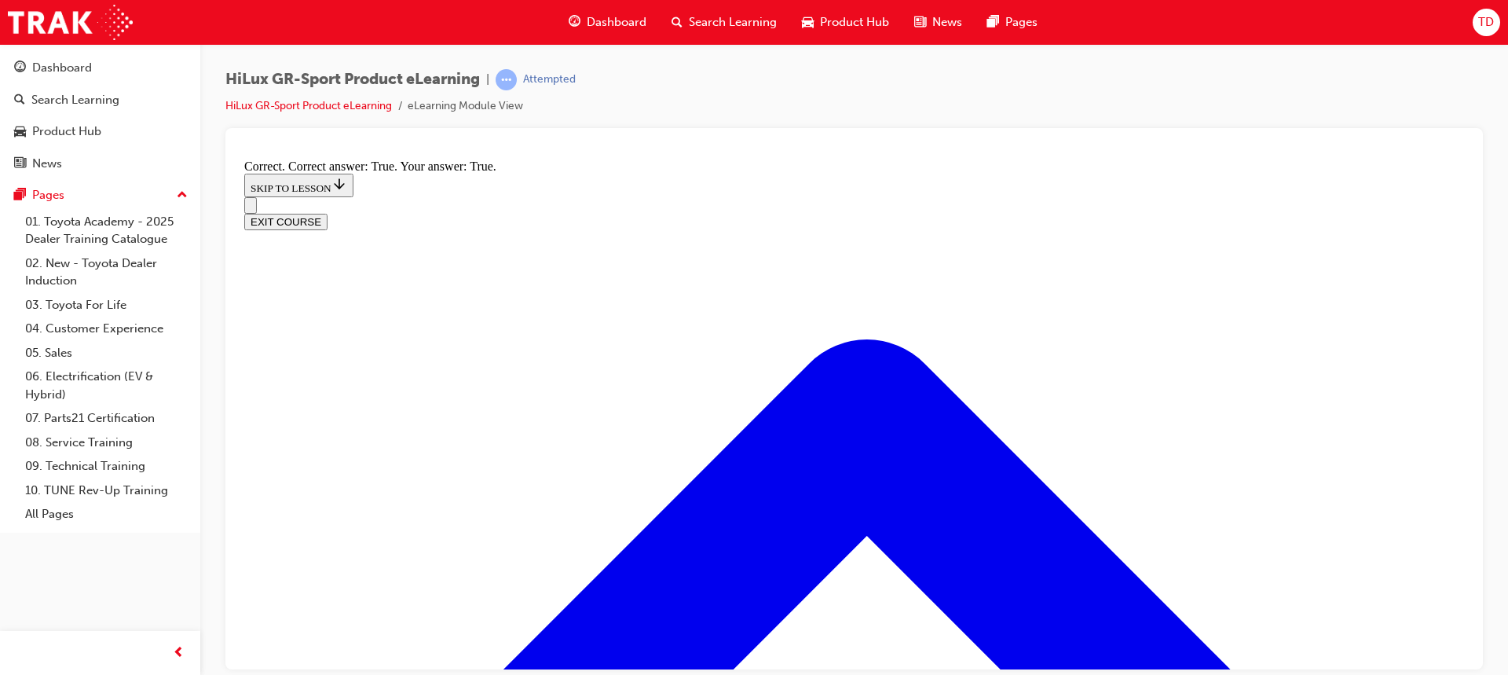
scroll to position [2771, 0]
drag, startPoint x: 860, startPoint y: 551, endPoint x: 856, endPoint y: 544, distance: 8.1
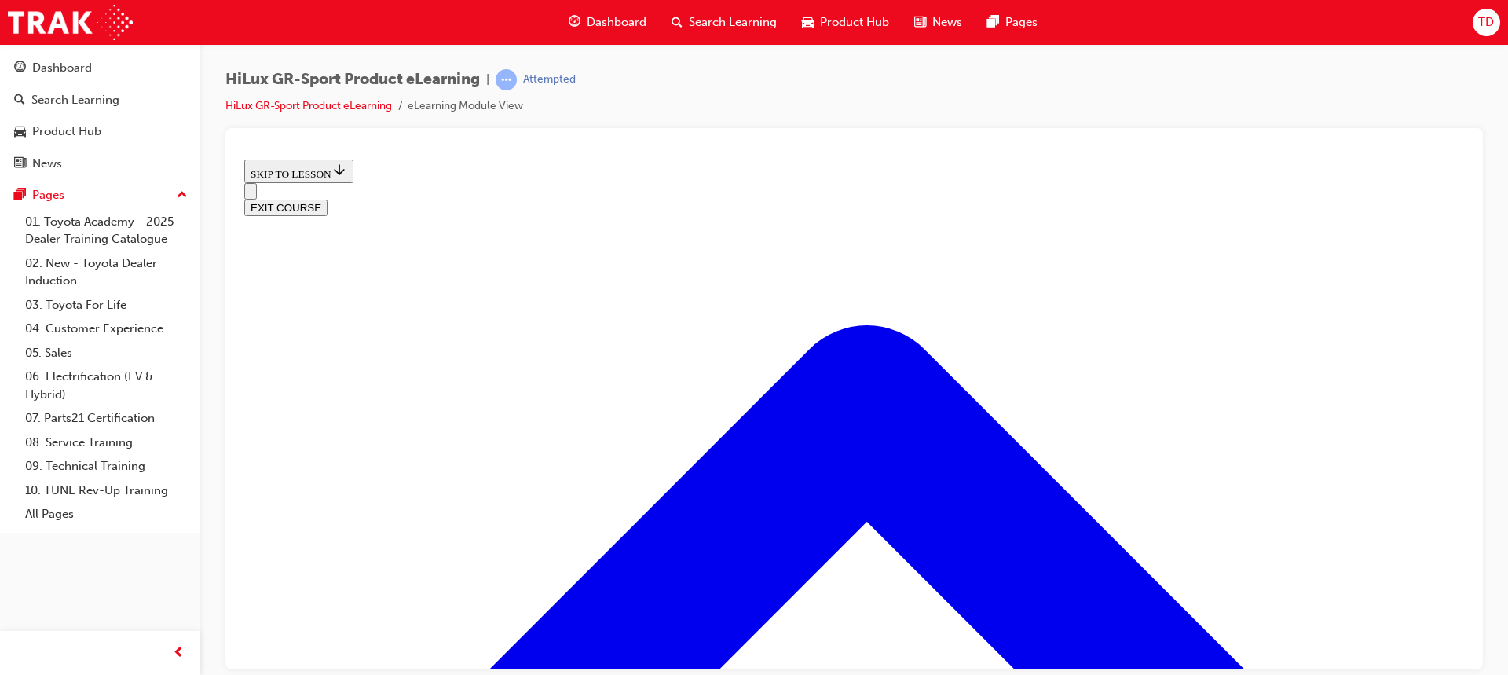
scroll to position [704, 0]
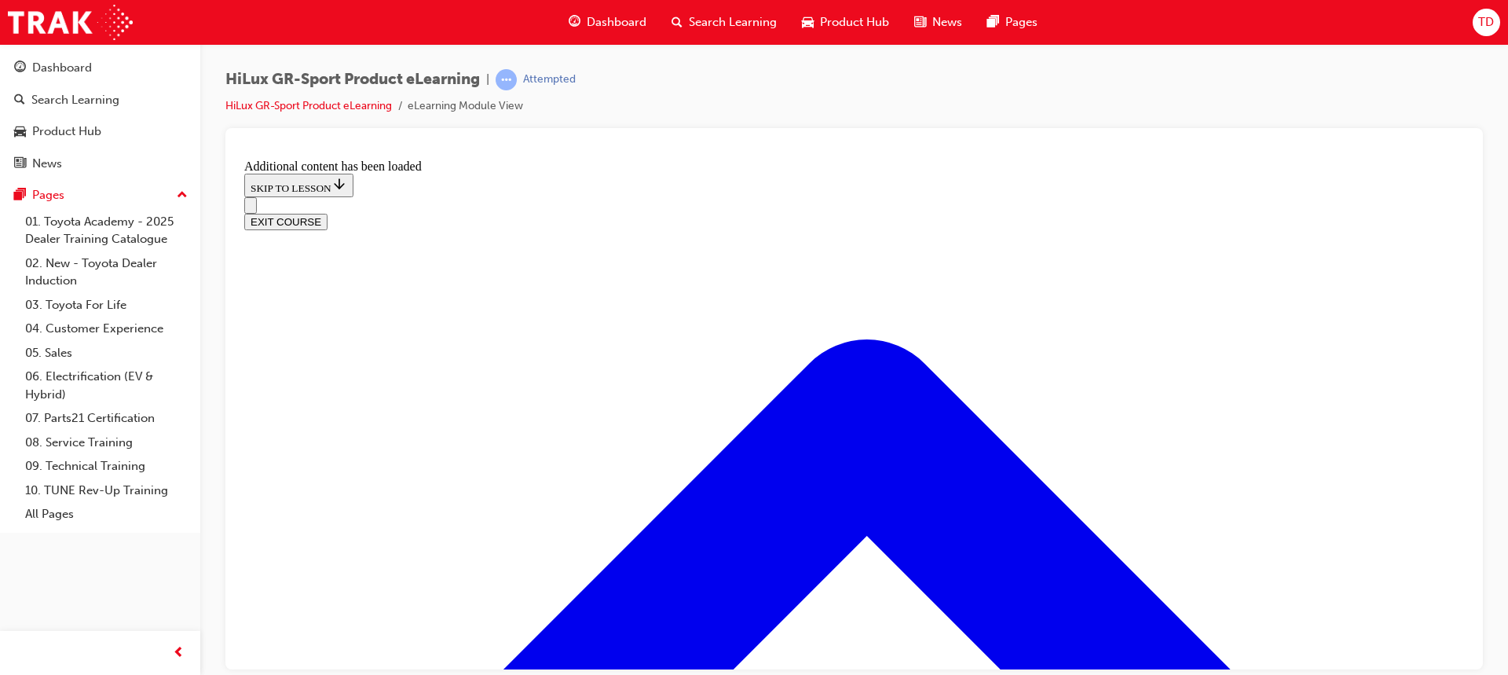
scroll to position [1147, 0]
radio input "true"
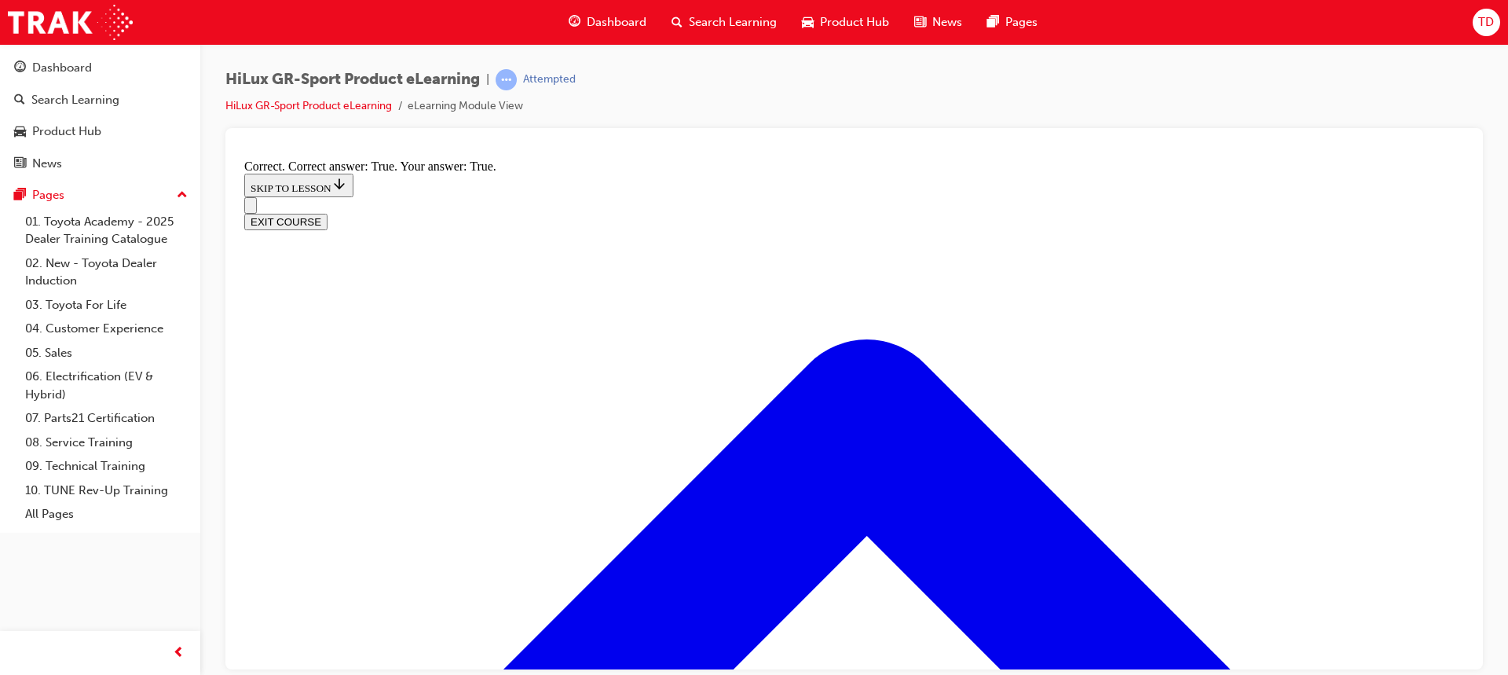
scroll to position [1307, 0]
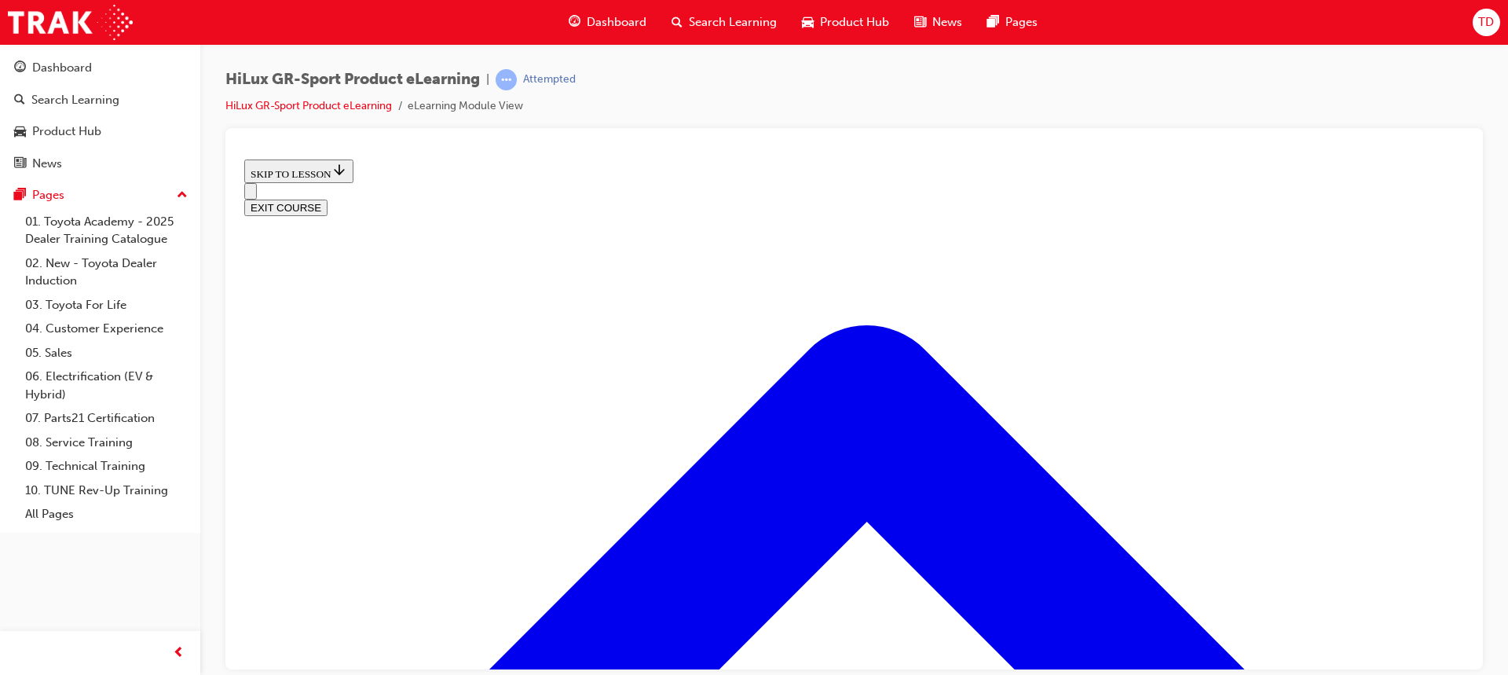
scroll to position [2091, 0]
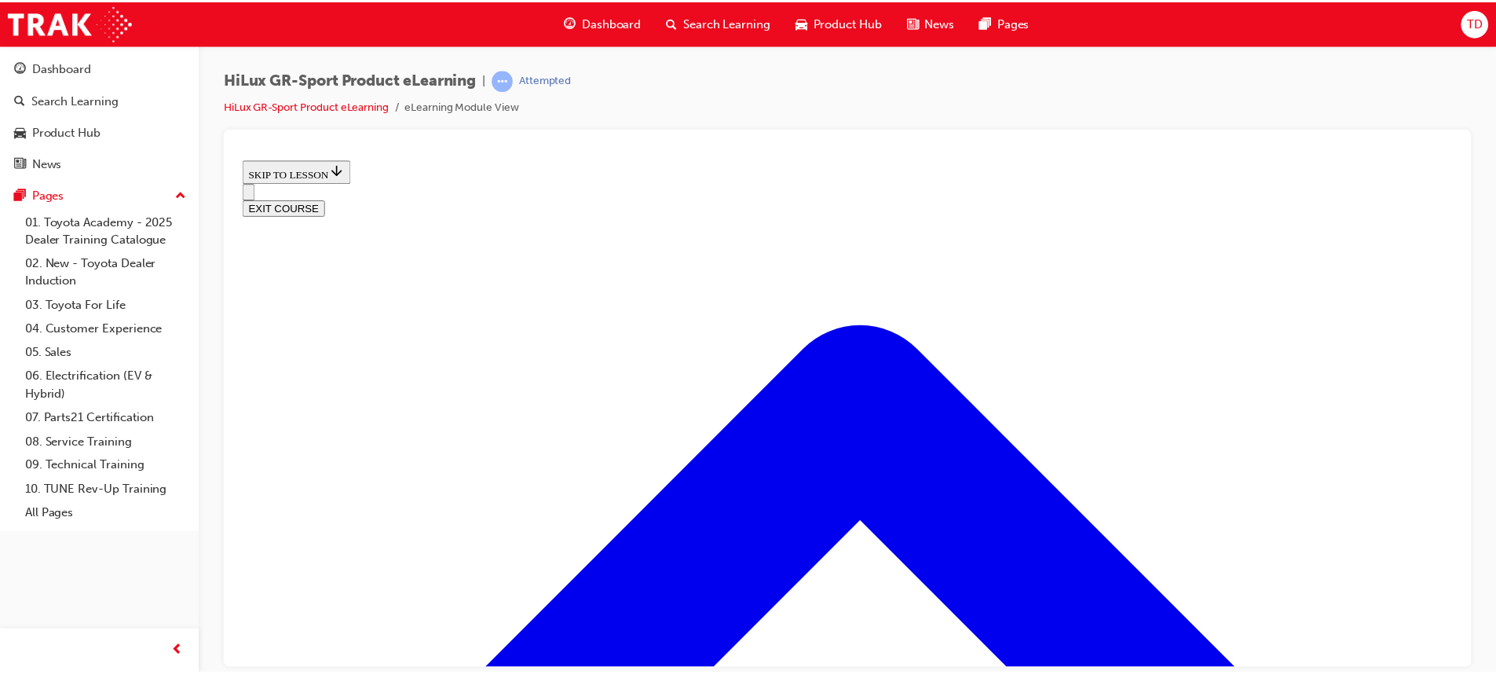
scroll to position [262, 0]
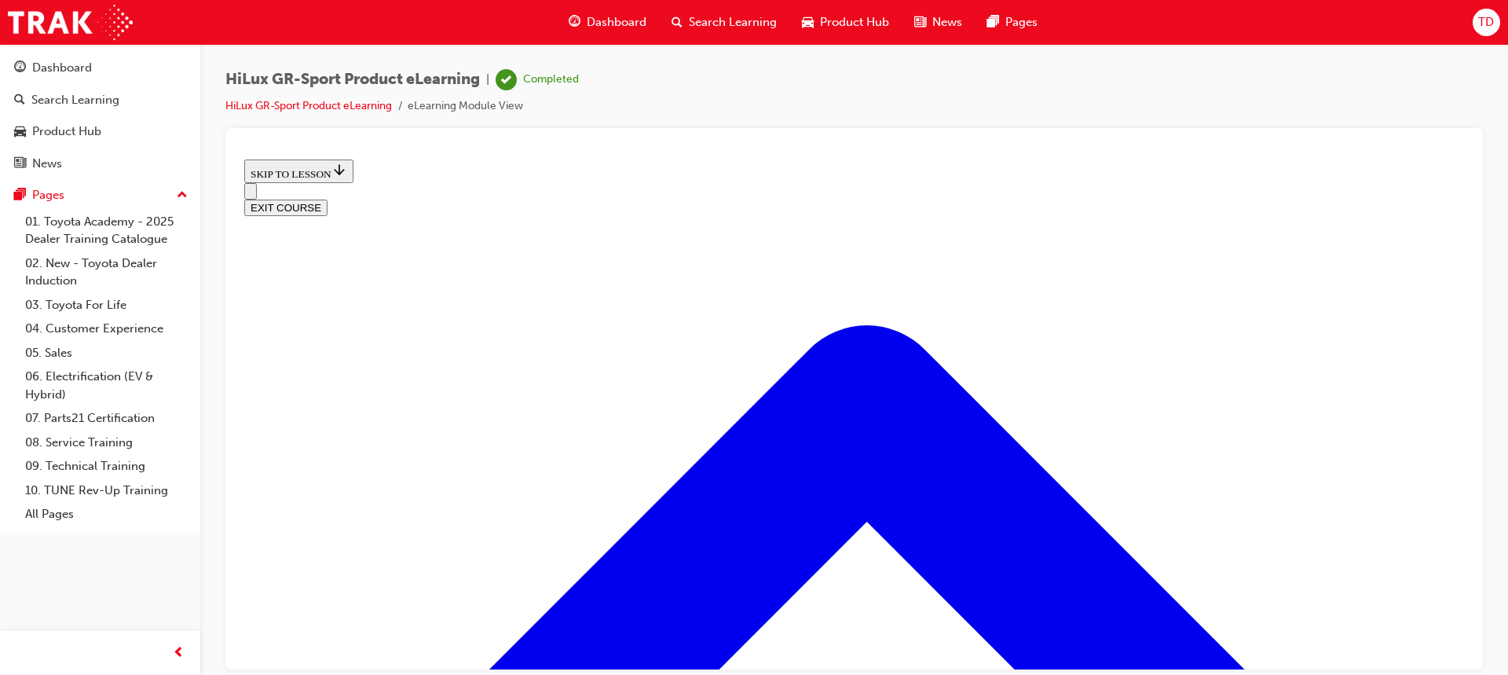
click at [617, 24] on span "Dashboard" at bounding box center [617, 22] width 60 height 18
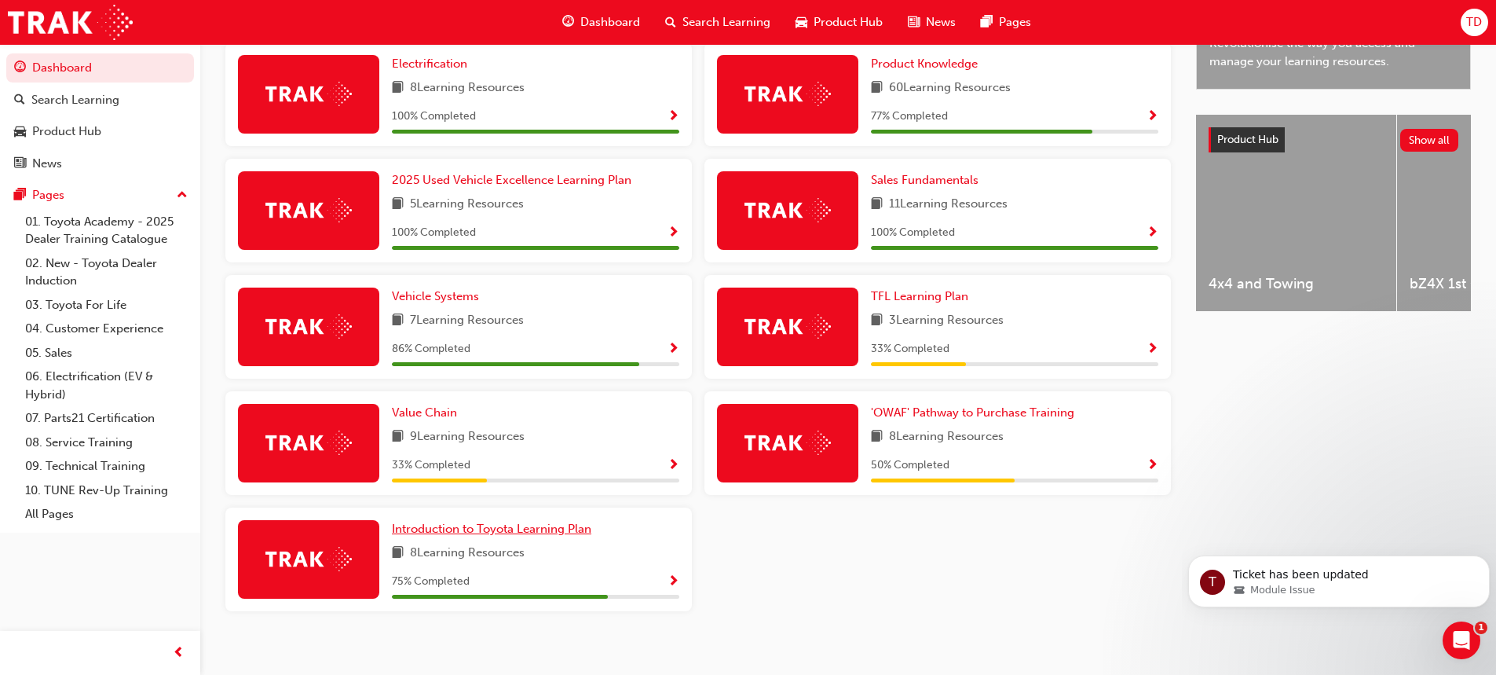
scroll to position [550, 0]
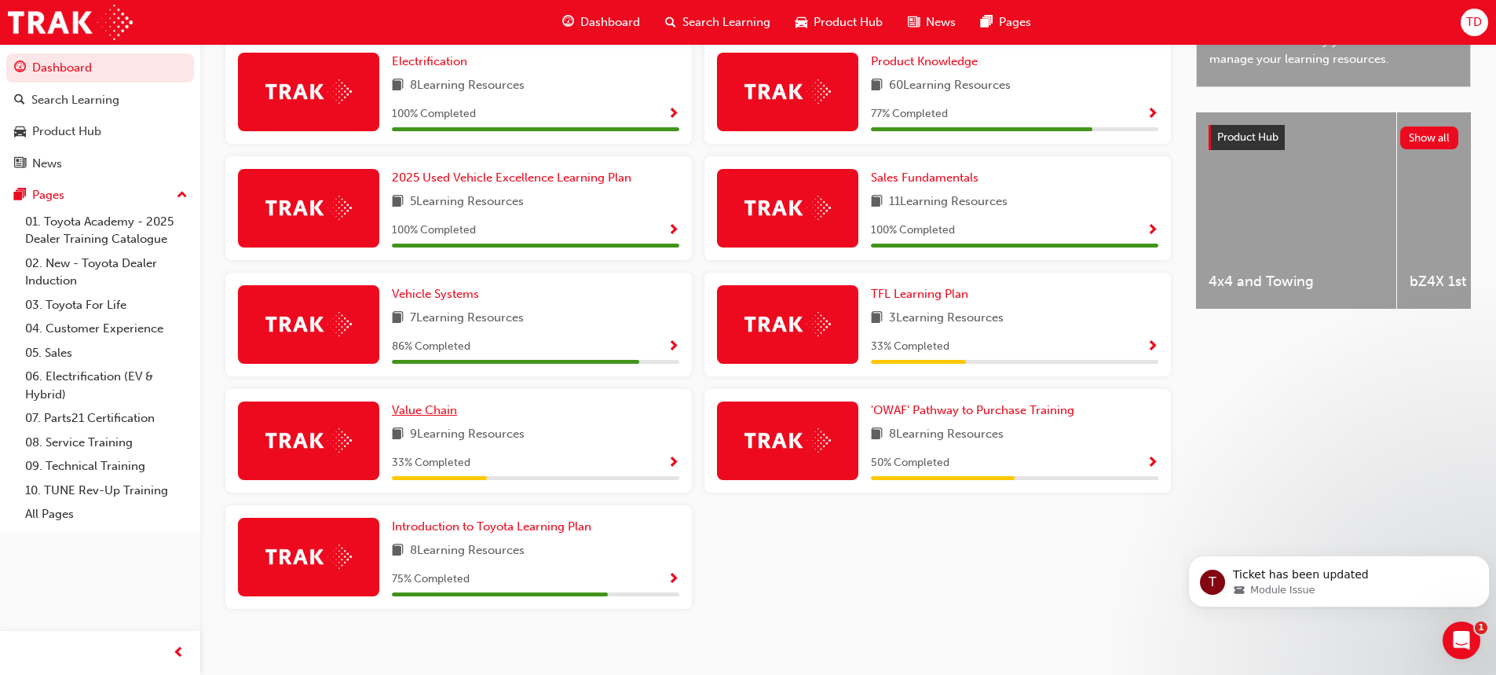
click at [438, 417] on span "Value Chain" at bounding box center [424, 410] width 65 height 14
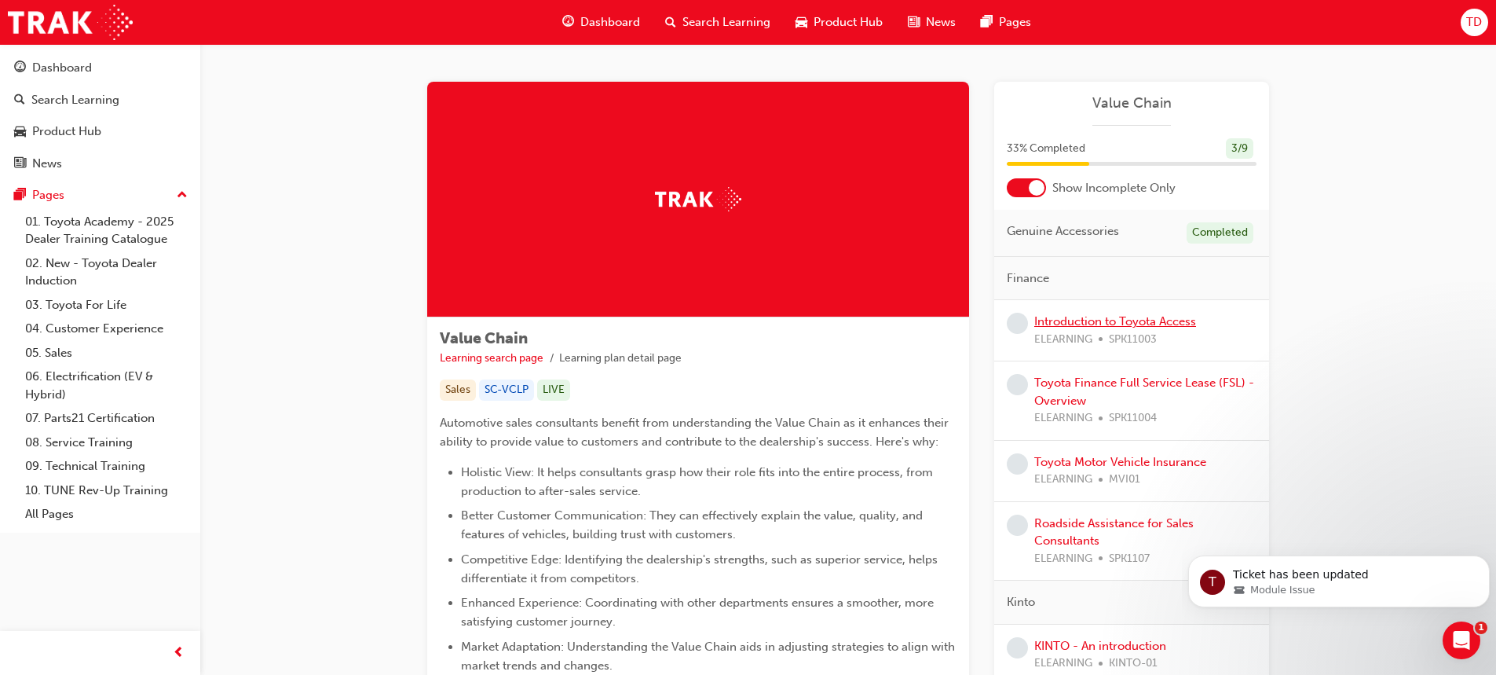
click at [1105, 320] on link "Introduction to Toyota Access" at bounding box center [1115, 321] width 162 height 14
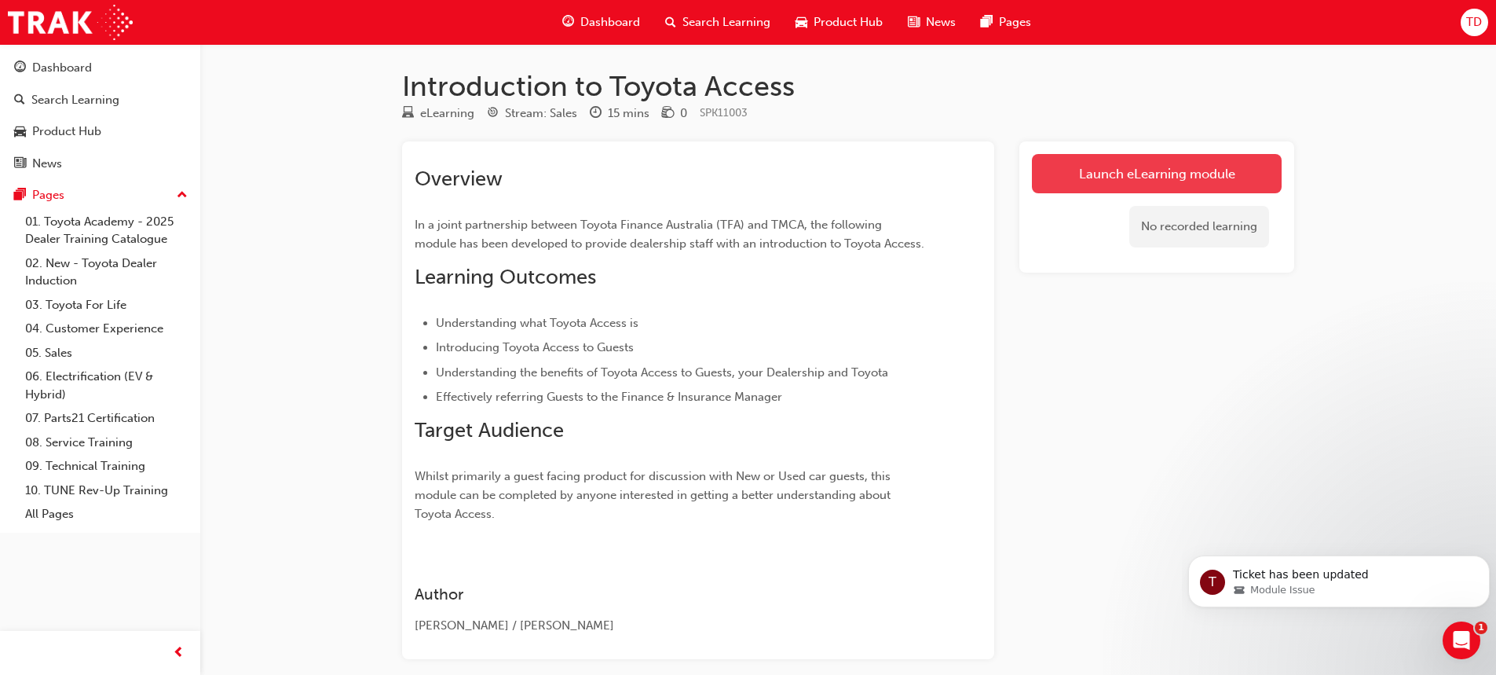
click at [1130, 178] on link "Launch eLearning module" at bounding box center [1157, 173] width 250 height 39
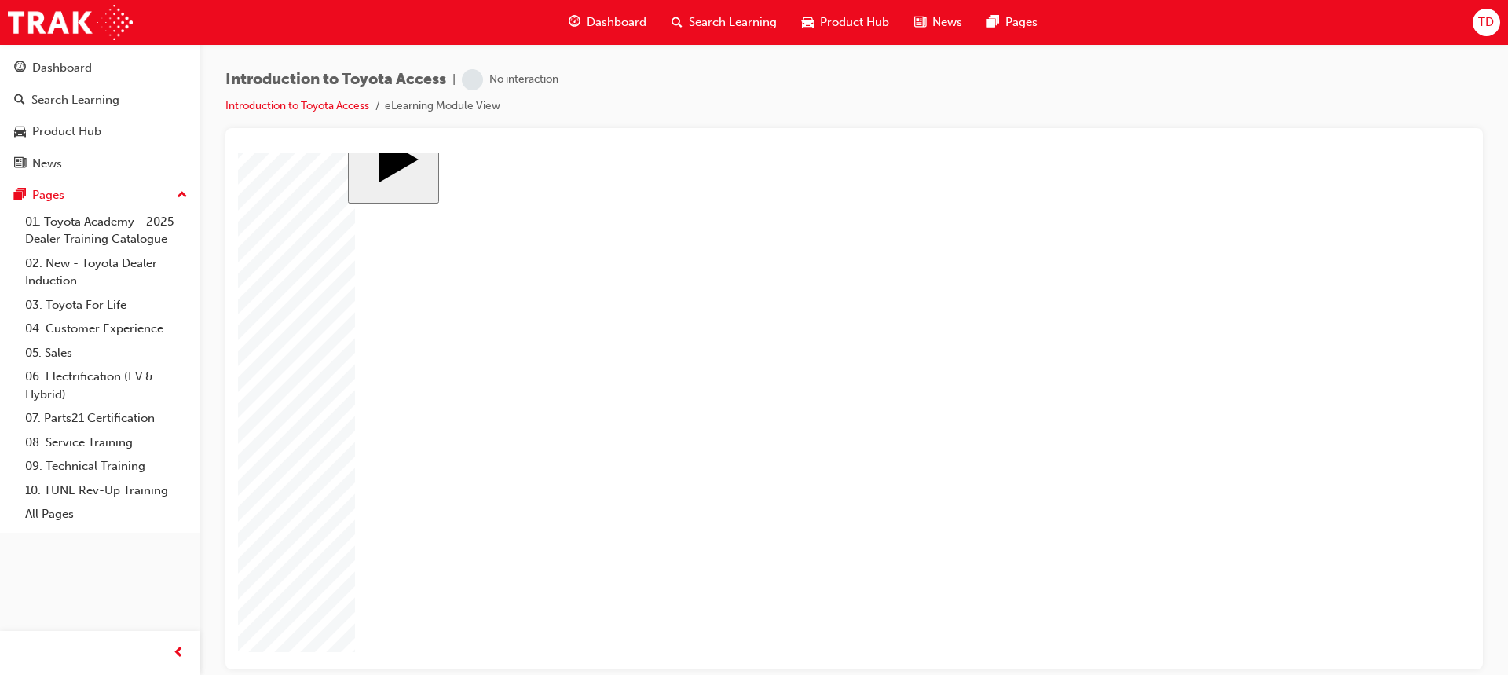
scroll to position [46, 0]
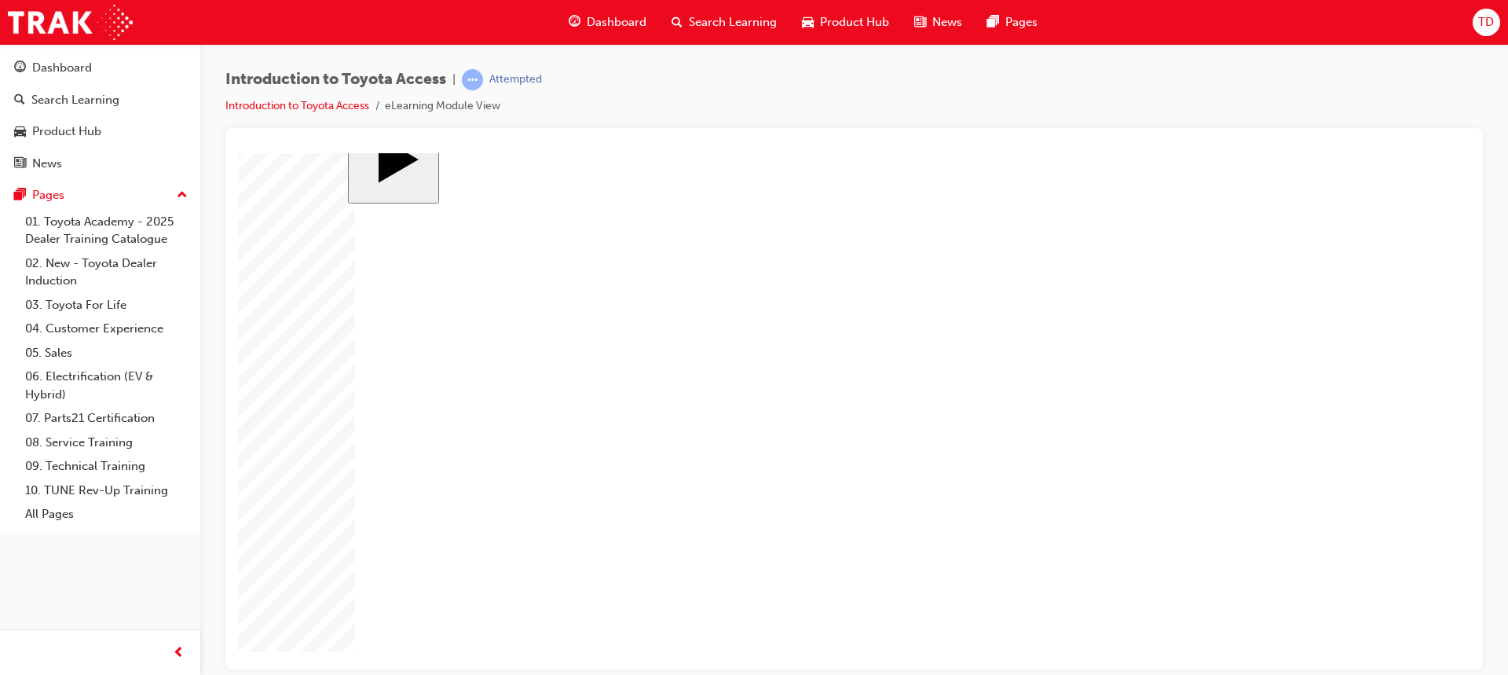
drag, startPoint x: 619, startPoint y: 386, endPoint x: 820, endPoint y: 381, distance: 201.1
drag, startPoint x: 770, startPoint y: 392, endPoint x: 676, endPoint y: 418, distance: 97.0
drag, startPoint x: 759, startPoint y: 487, endPoint x: 652, endPoint y: 486, distance: 106.8
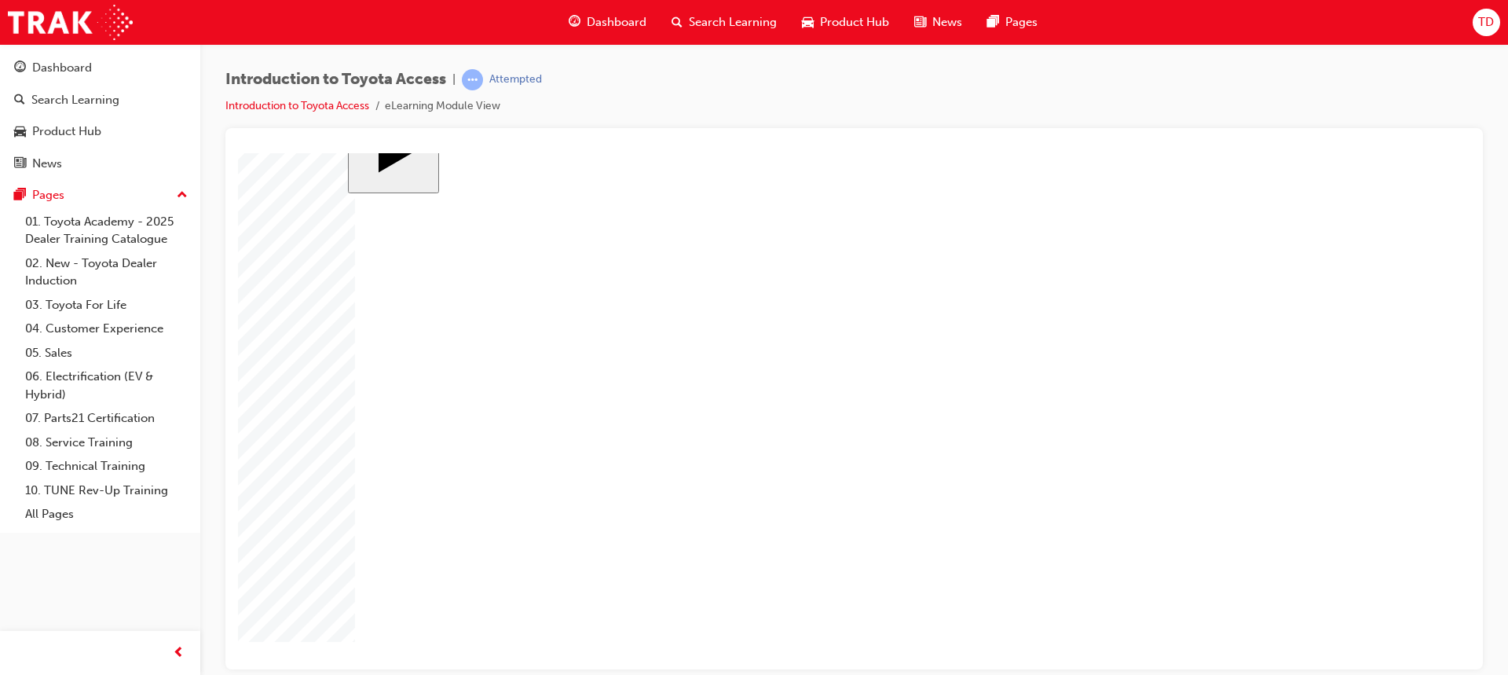
drag, startPoint x: 613, startPoint y: 417, endPoint x: 679, endPoint y: 418, distance: 66.8
drag, startPoint x: 612, startPoint y: 289, endPoint x: 779, endPoint y: 291, distance: 167.3
drag, startPoint x: 615, startPoint y: 491, endPoint x: 765, endPoint y: 490, distance: 150.0
